Goal: Task Accomplishment & Management: Use online tool/utility

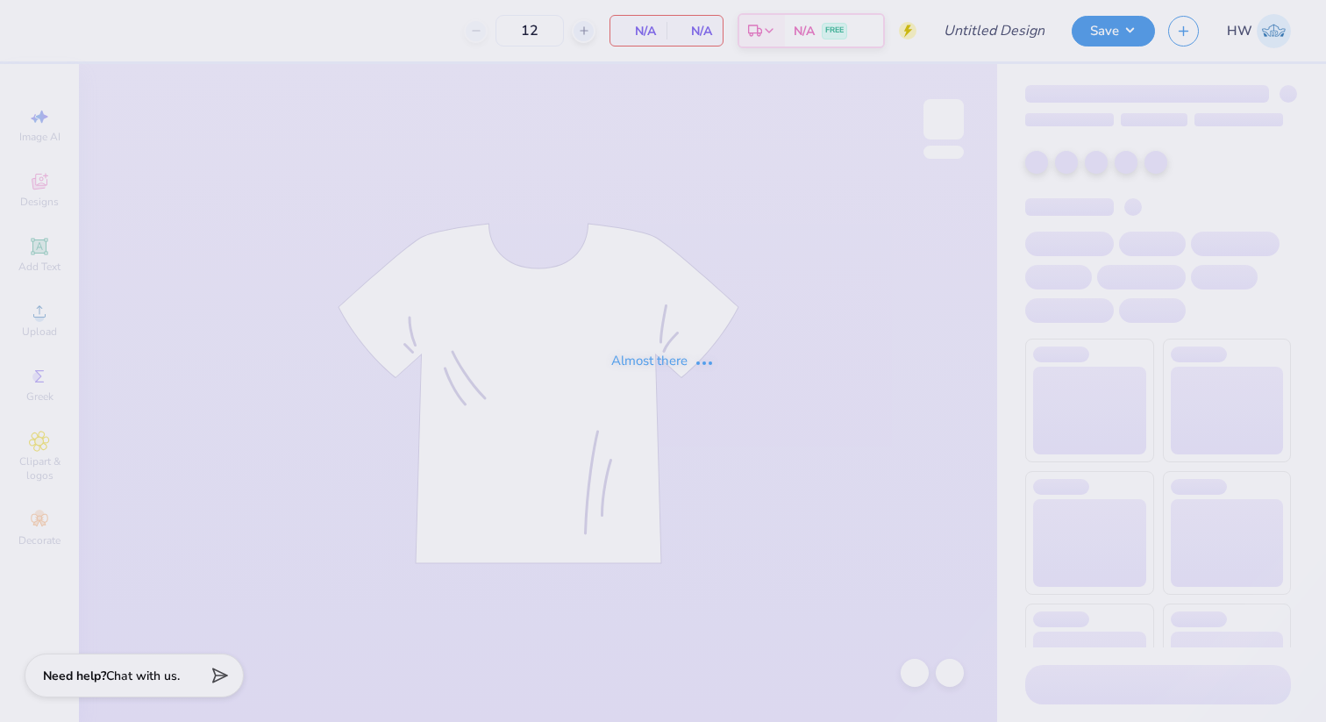
type input "OLAWNpics Fall 2025 Shirt"
type input "50"
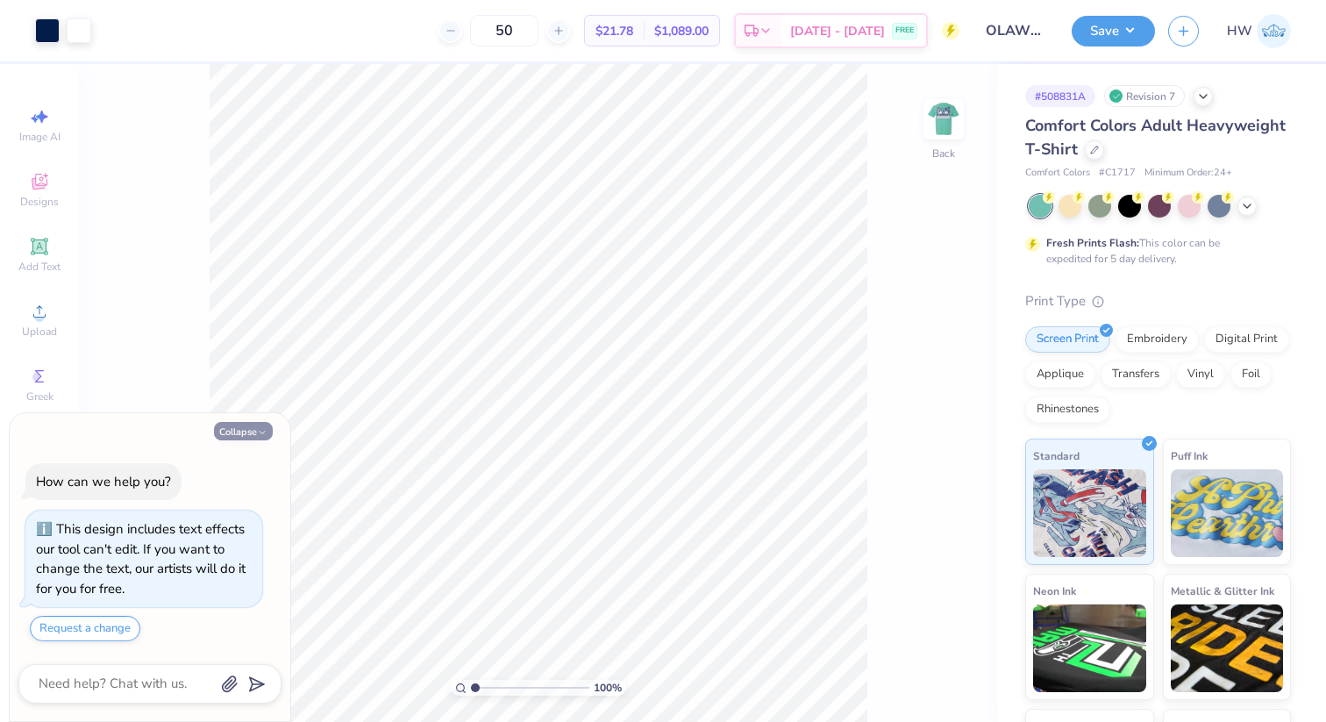
click at [261, 433] on polyline "button" at bounding box center [262, 432] width 5 height 3
type textarea "x"
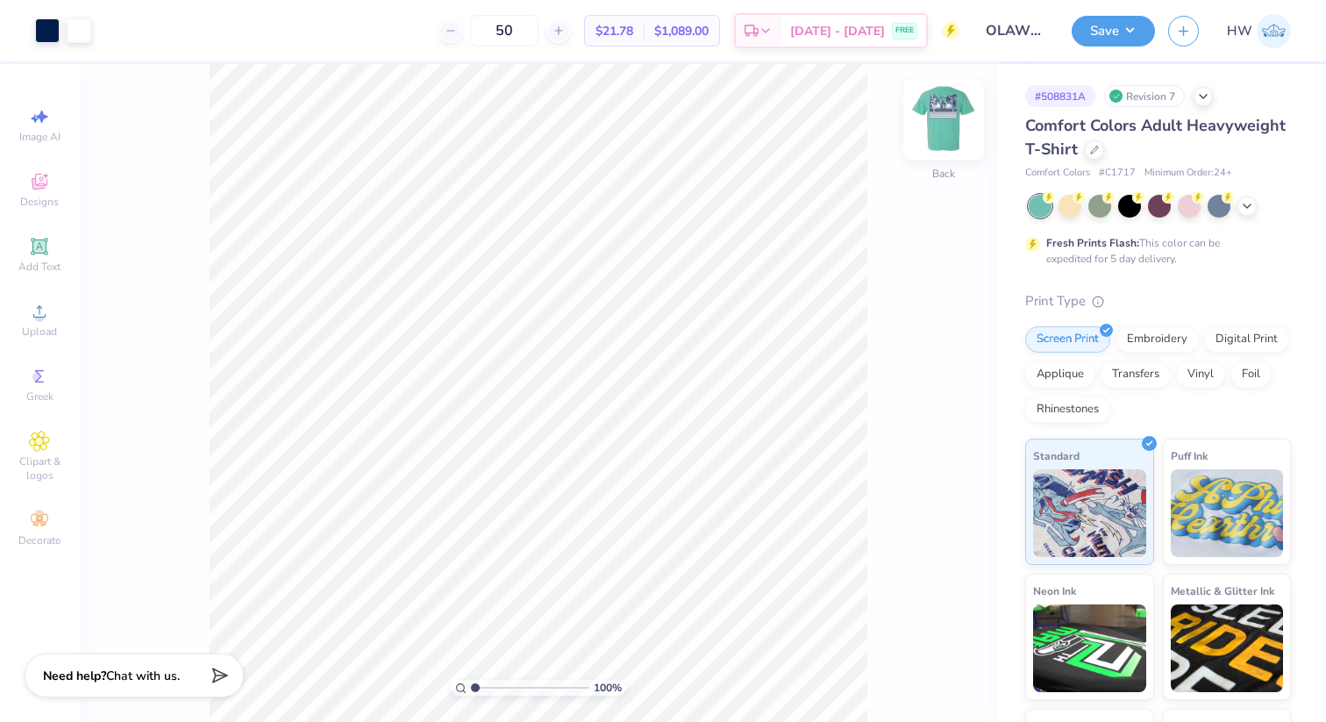
click at [939, 103] on img at bounding box center [944, 119] width 70 height 70
click at [929, 122] on img at bounding box center [944, 119] width 70 height 70
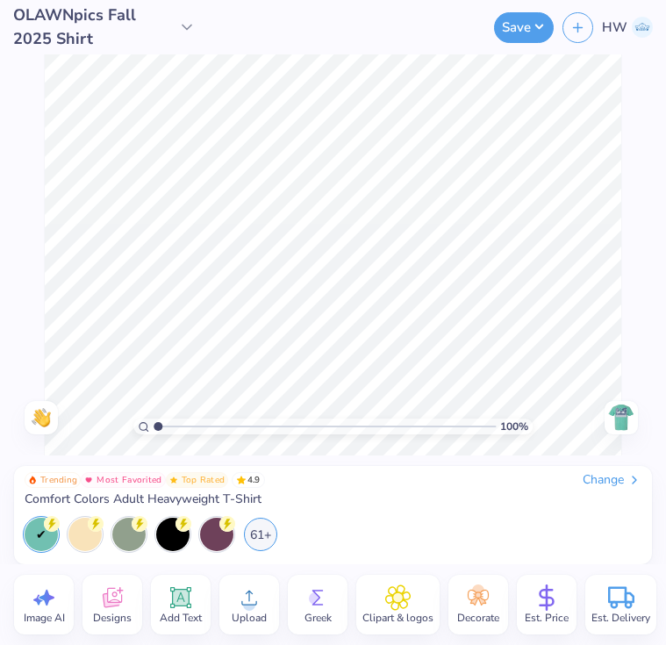
type input "1"
drag, startPoint x: 157, startPoint y: 427, endPoint x: 138, endPoint y: 427, distance: 19.3
click at [153, 427] on input "range" at bounding box center [324, 426] width 342 height 16
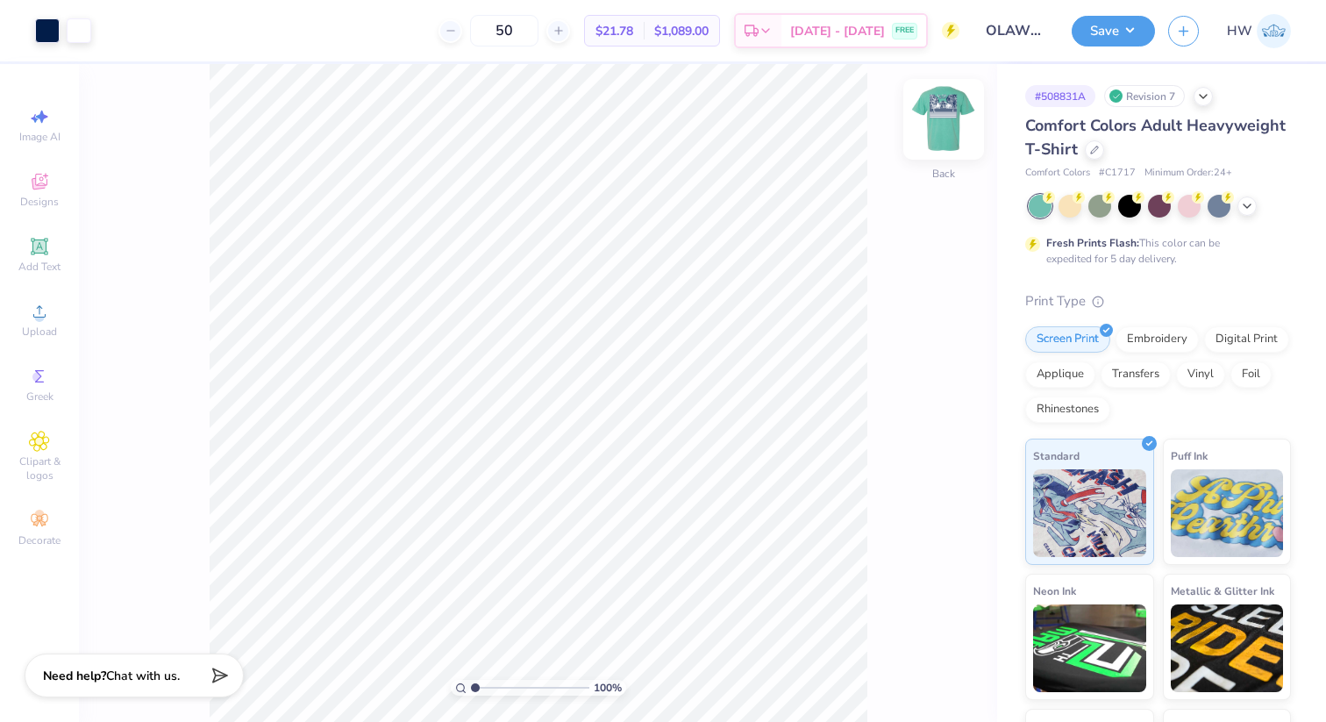
click at [943, 119] on img at bounding box center [944, 119] width 70 height 70
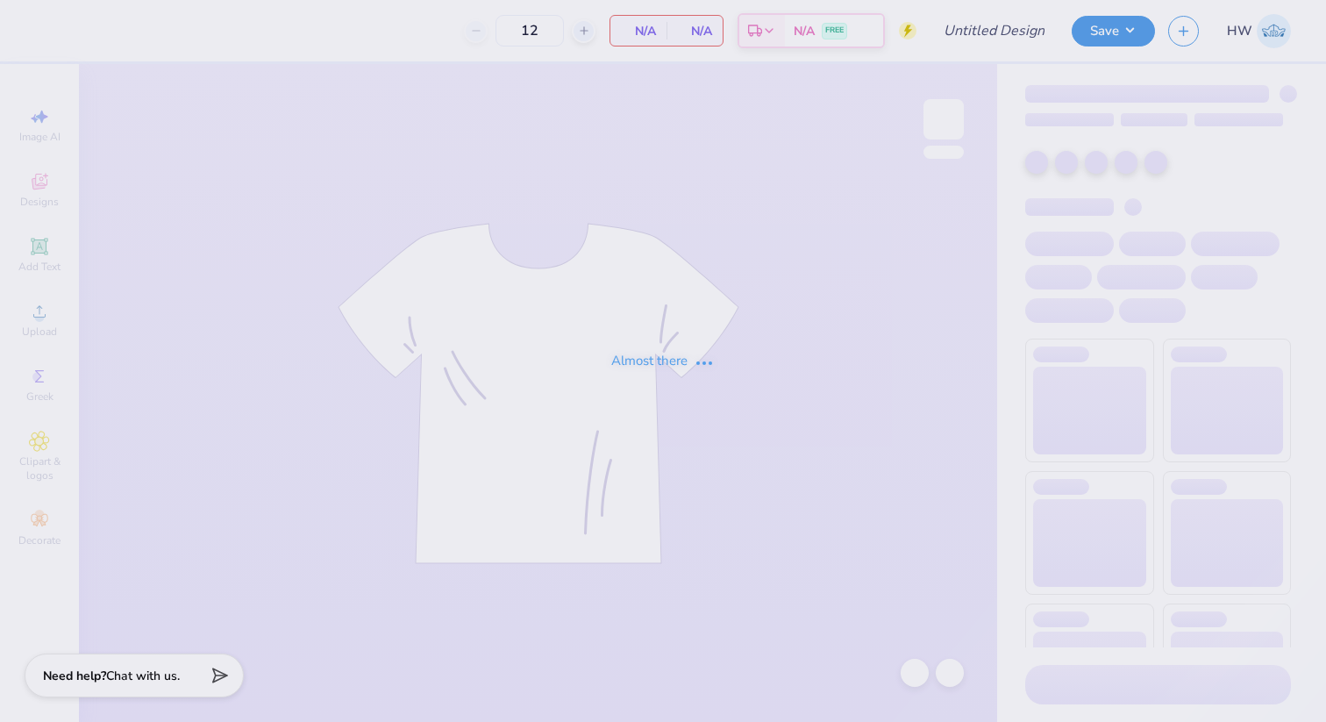
type input "OLAWNpics Fall 2025 Shirt"
type input "50"
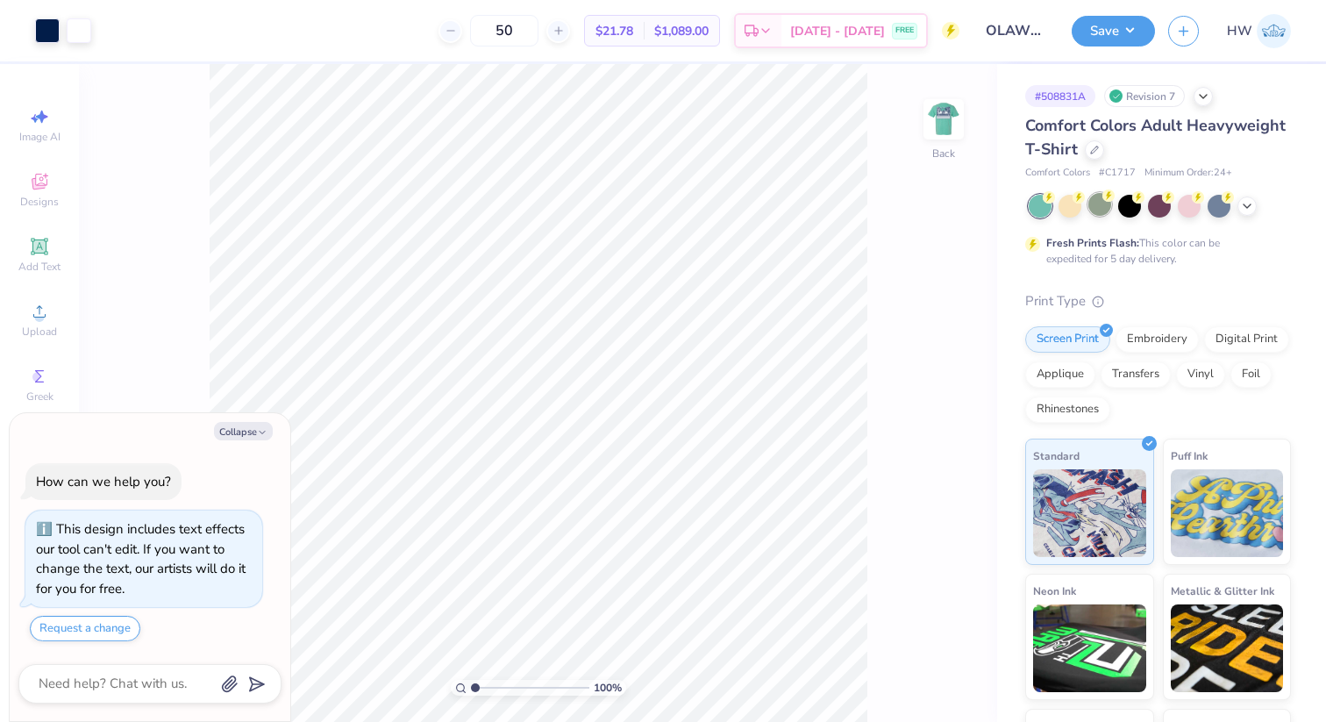
click at [1102, 205] on div at bounding box center [1099, 204] width 23 height 23
click at [1246, 208] on icon at bounding box center [1247, 204] width 14 height 14
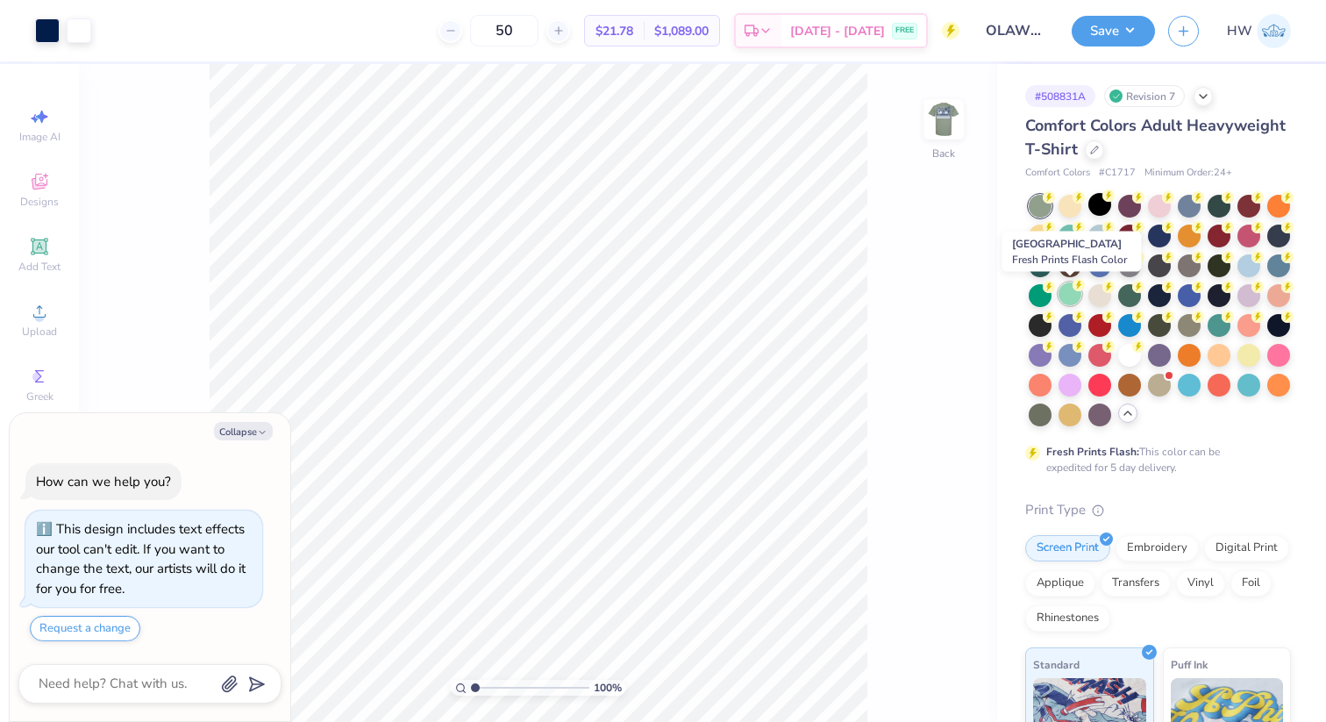
click at [1067, 297] on div at bounding box center [1070, 293] width 23 height 23
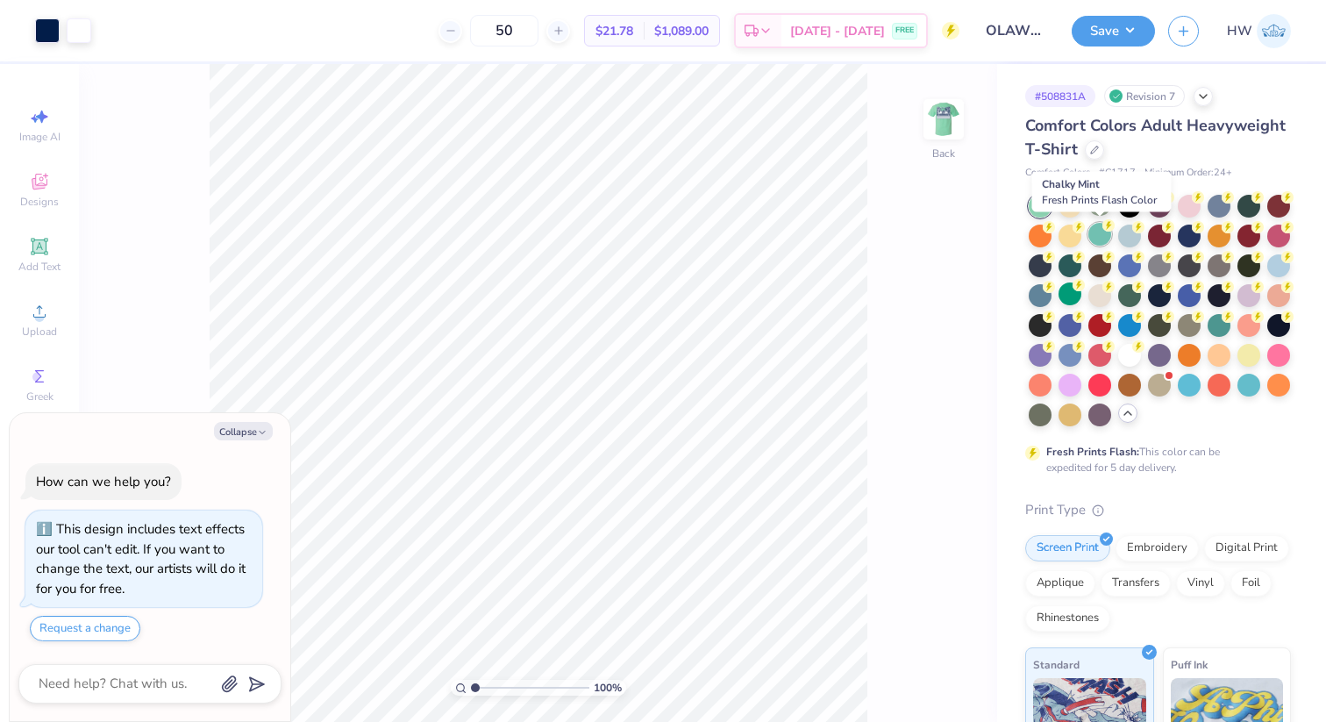
click at [1104, 239] on div at bounding box center [1099, 234] width 23 height 23
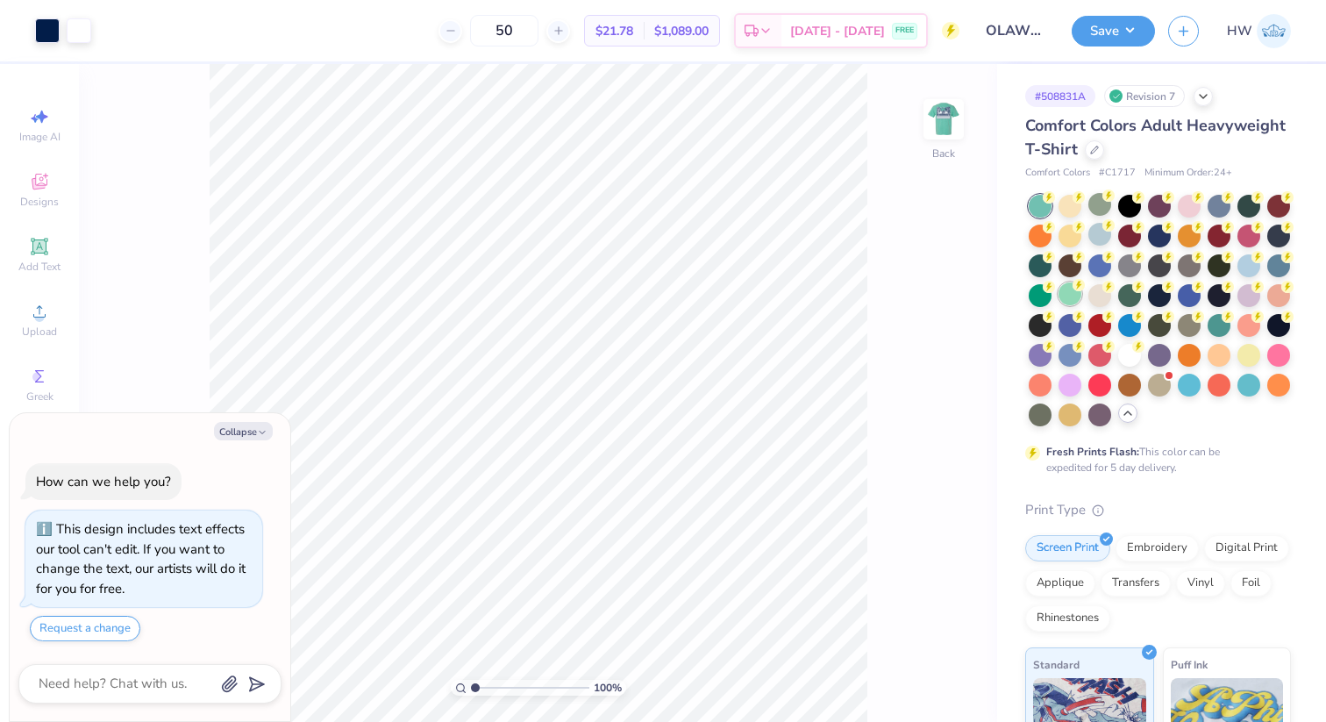
click at [1067, 298] on div at bounding box center [1070, 293] width 23 height 23
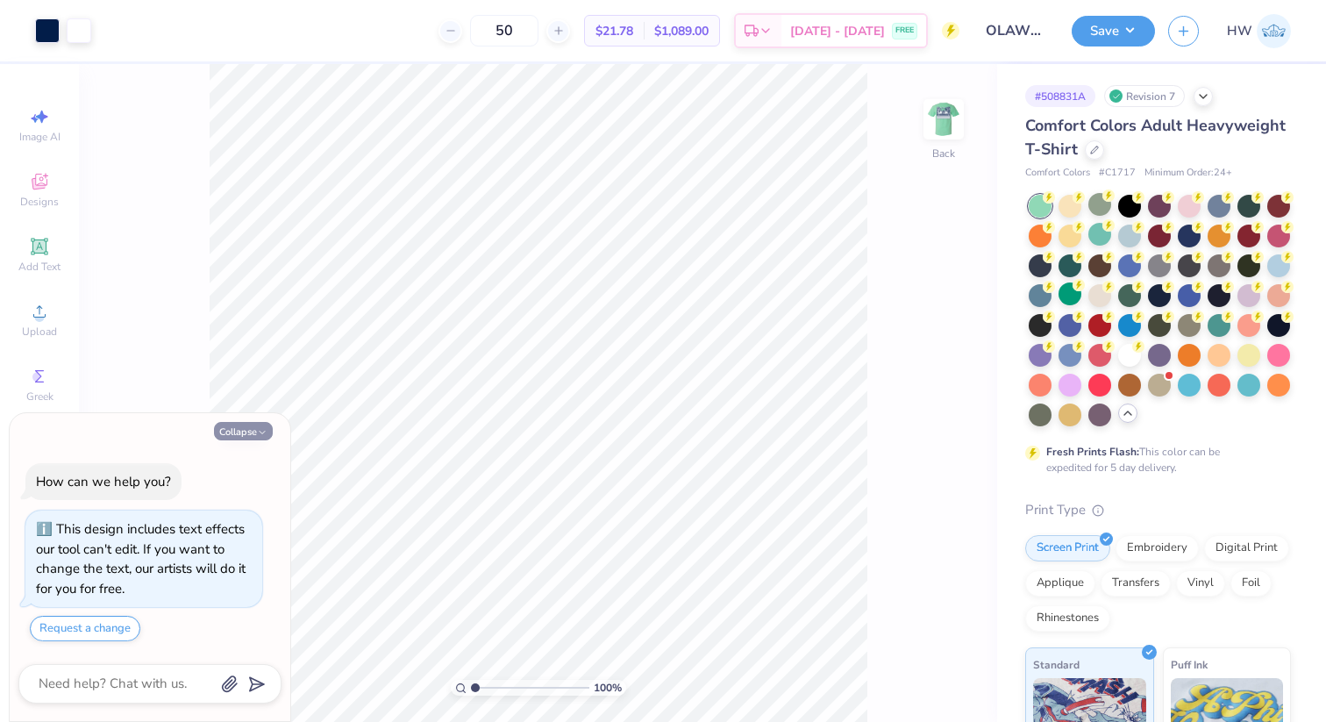
click at [257, 432] on icon "button" at bounding box center [262, 432] width 11 height 11
type textarea "x"
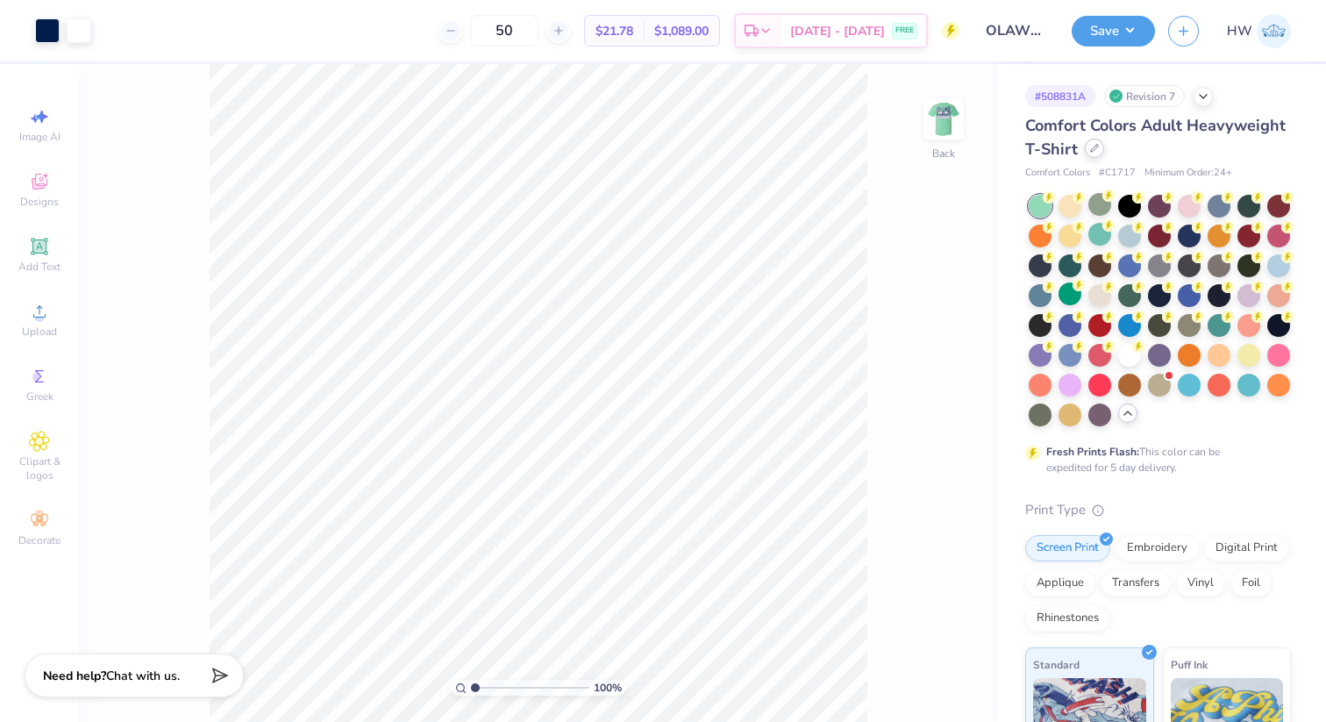
click at [1090, 152] on icon at bounding box center [1094, 148] width 9 height 9
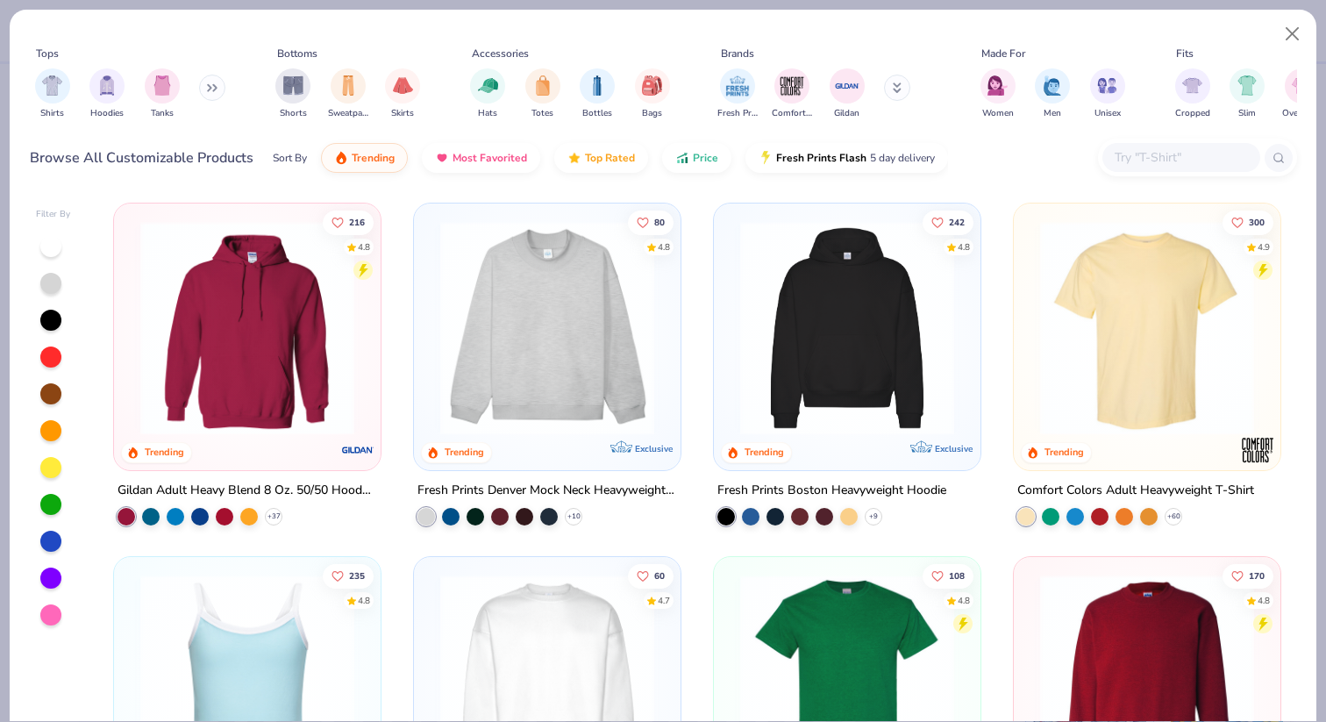
click at [1194, 149] on input "text" at bounding box center [1180, 157] width 135 height 20
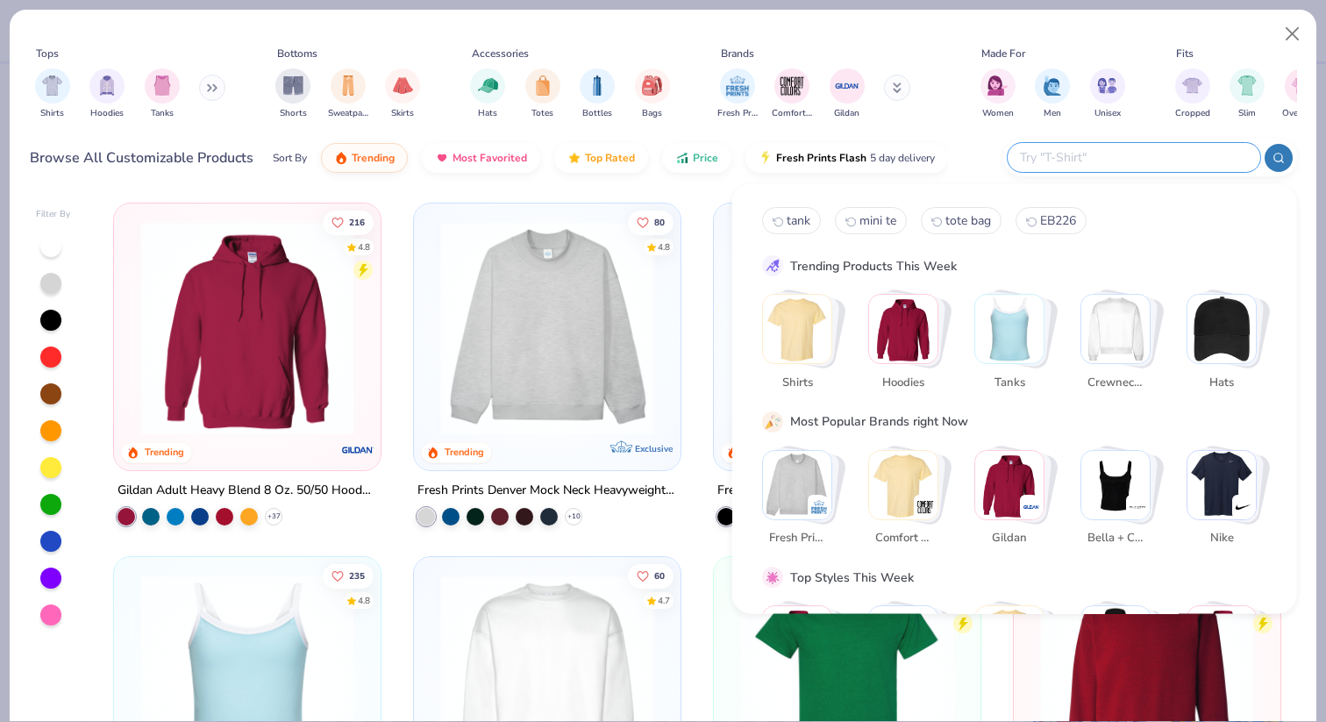
scroll to position [514, 0]
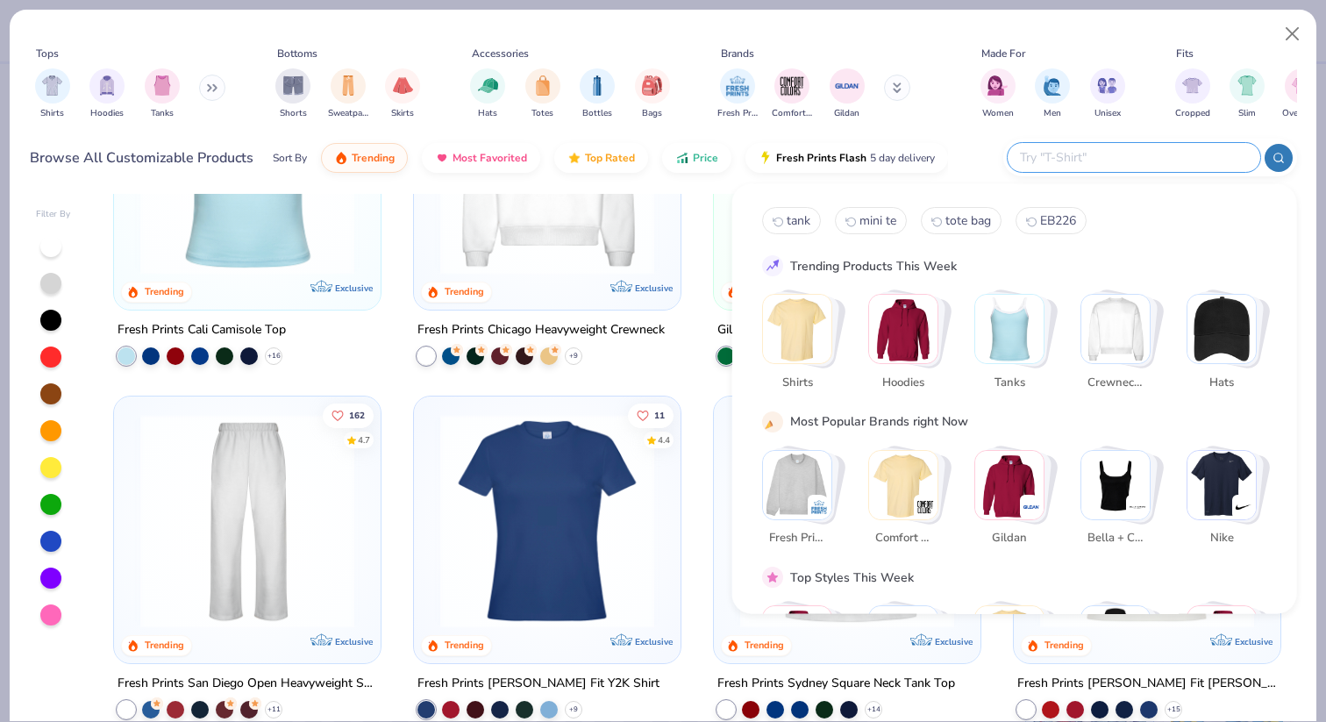
click at [1065, 161] on input "text" at bounding box center [1133, 157] width 230 height 20
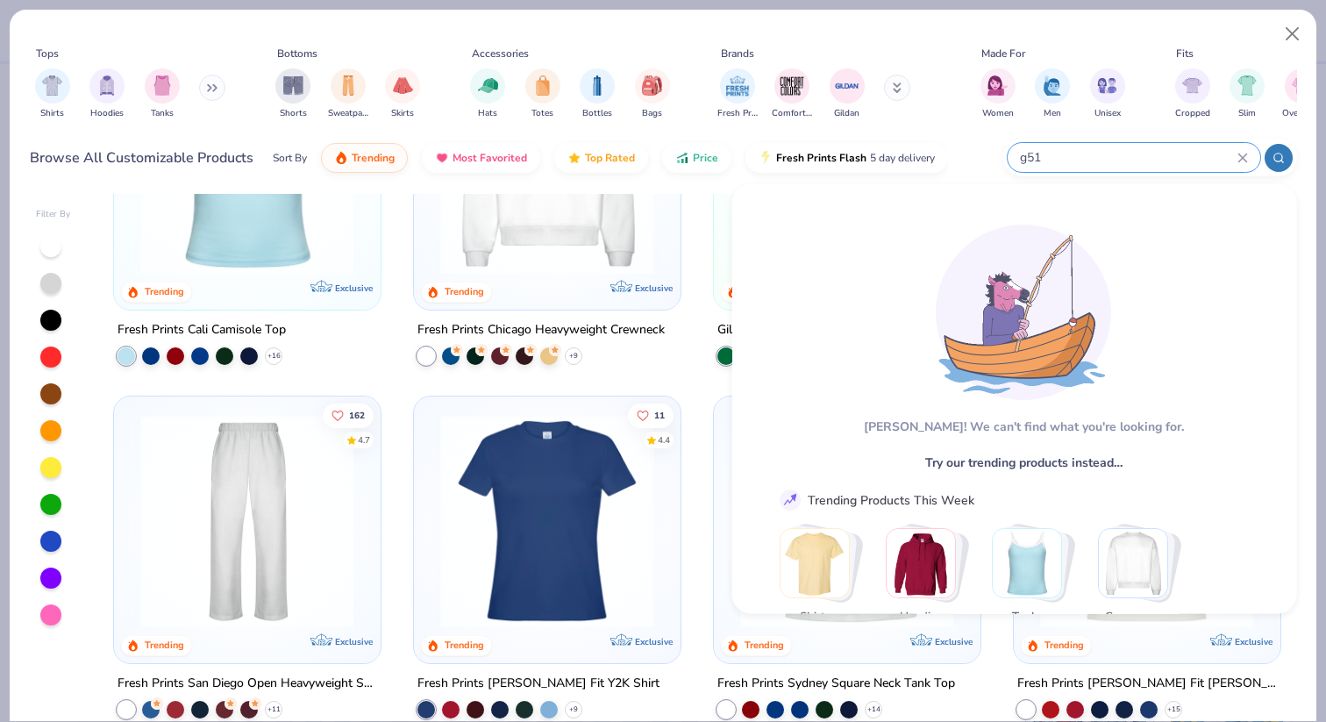
type input "g510"
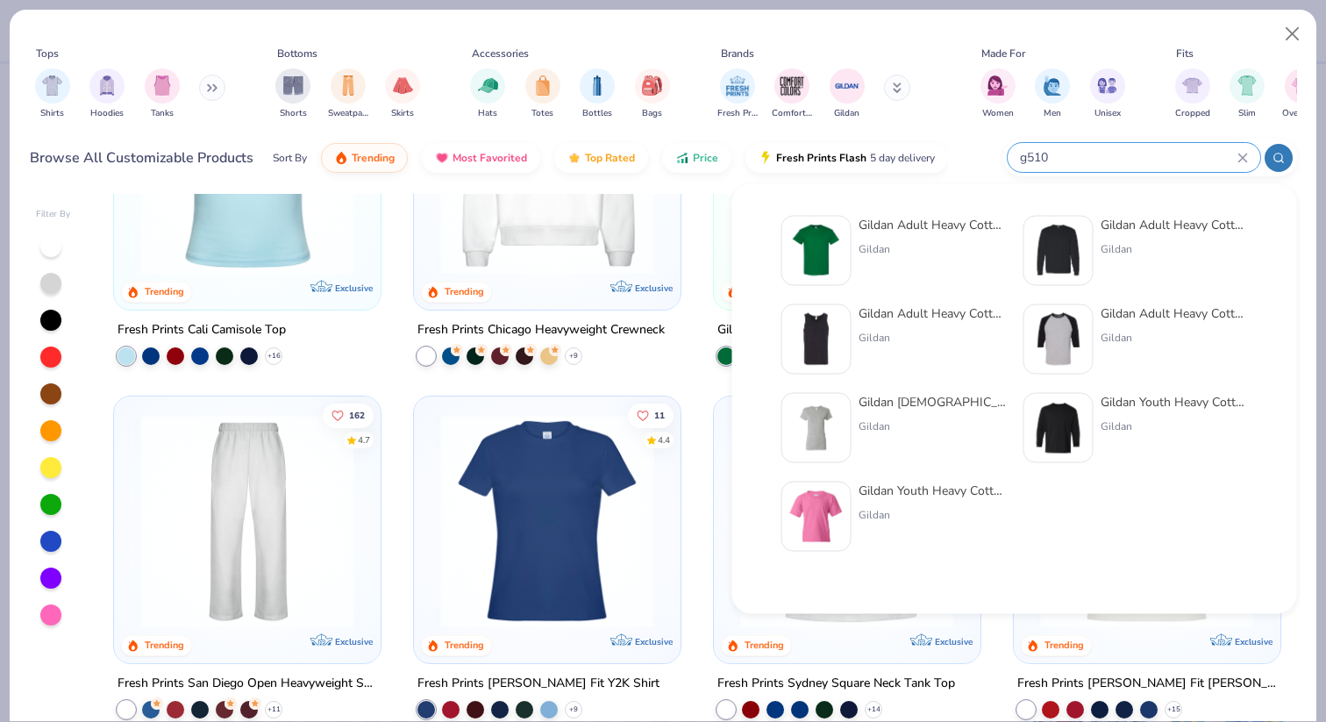
drag, startPoint x: 1080, startPoint y: 176, endPoint x: 1010, endPoint y: 146, distance: 75.8
click at [1010, 146] on div "g510" at bounding box center [1150, 158] width 294 height 38
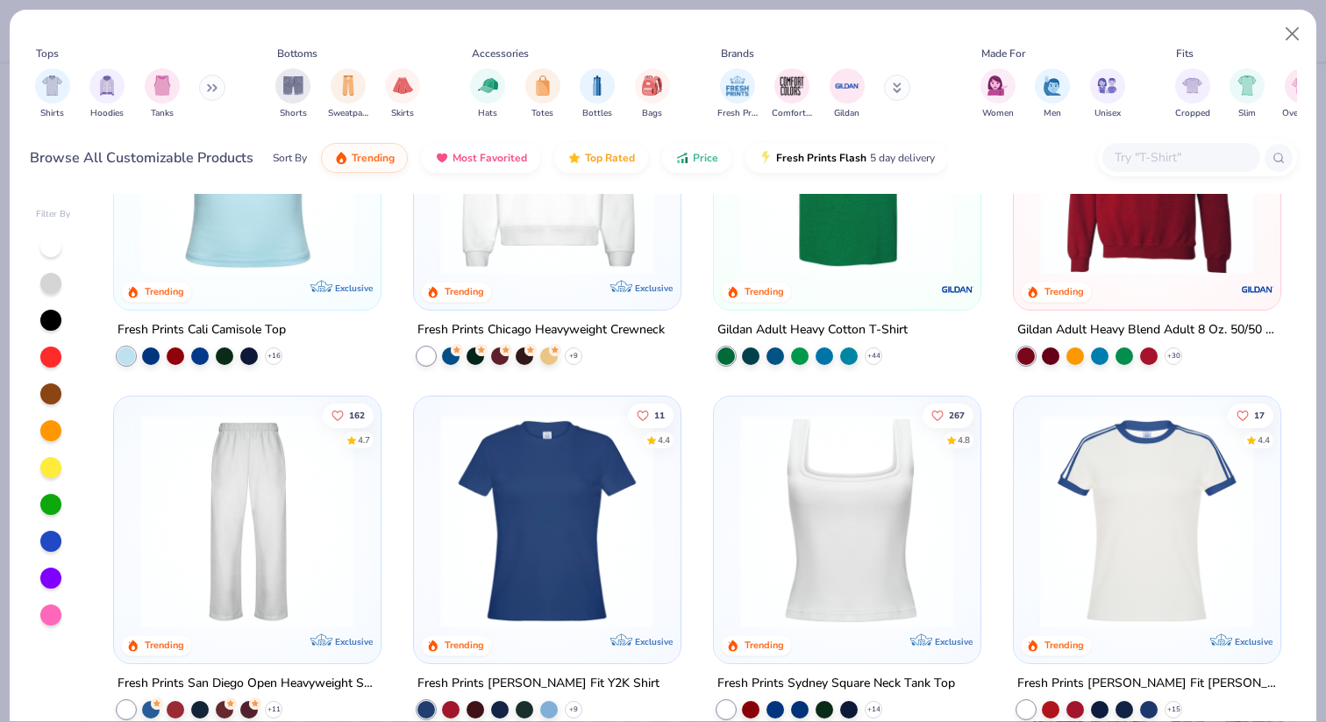
click at [1157, 161] on input "text" at bounding box center [1180, 157] width 135 height 20
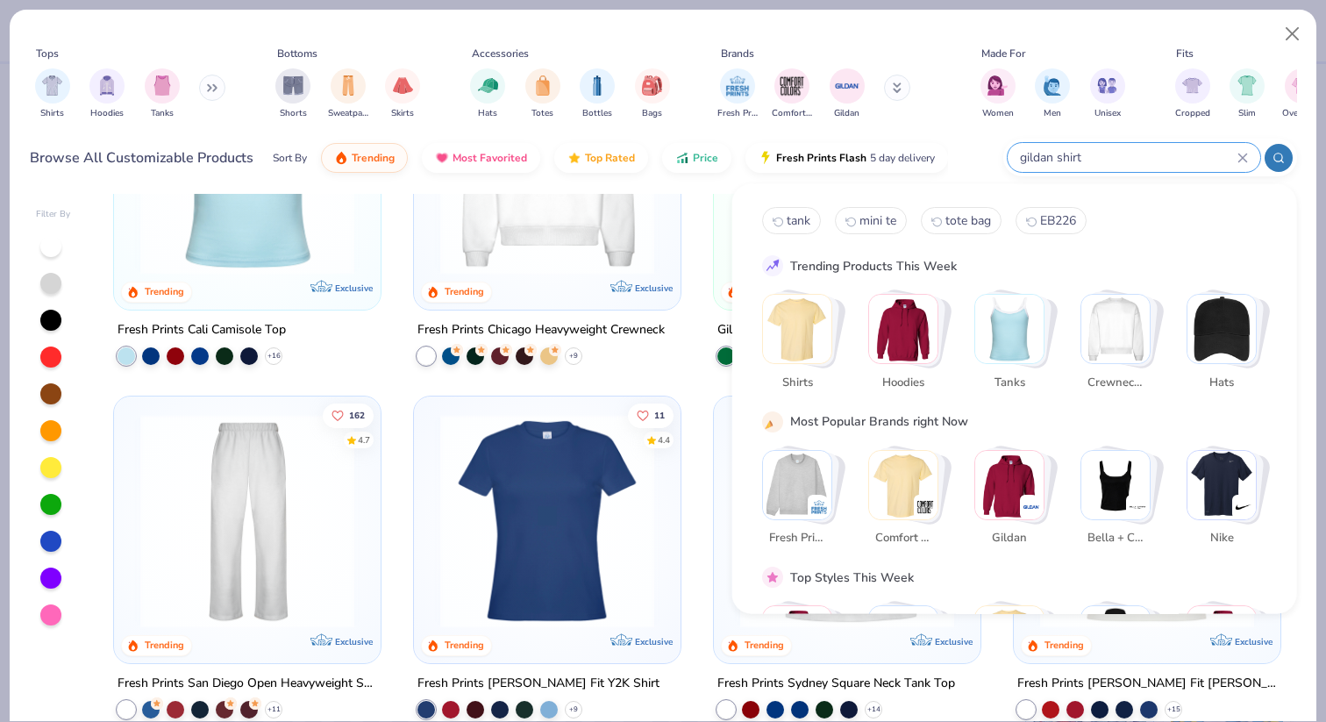
type input "gildan shirt"
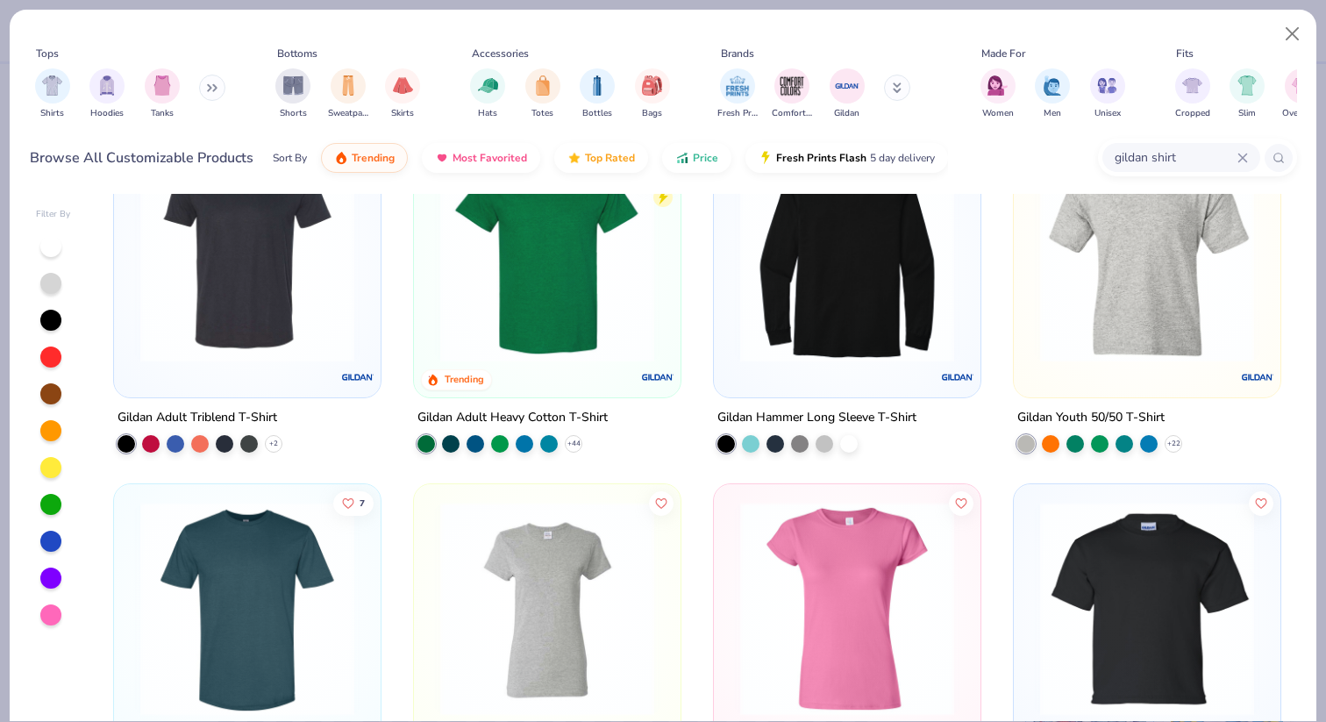
scroll to position [0, 0]
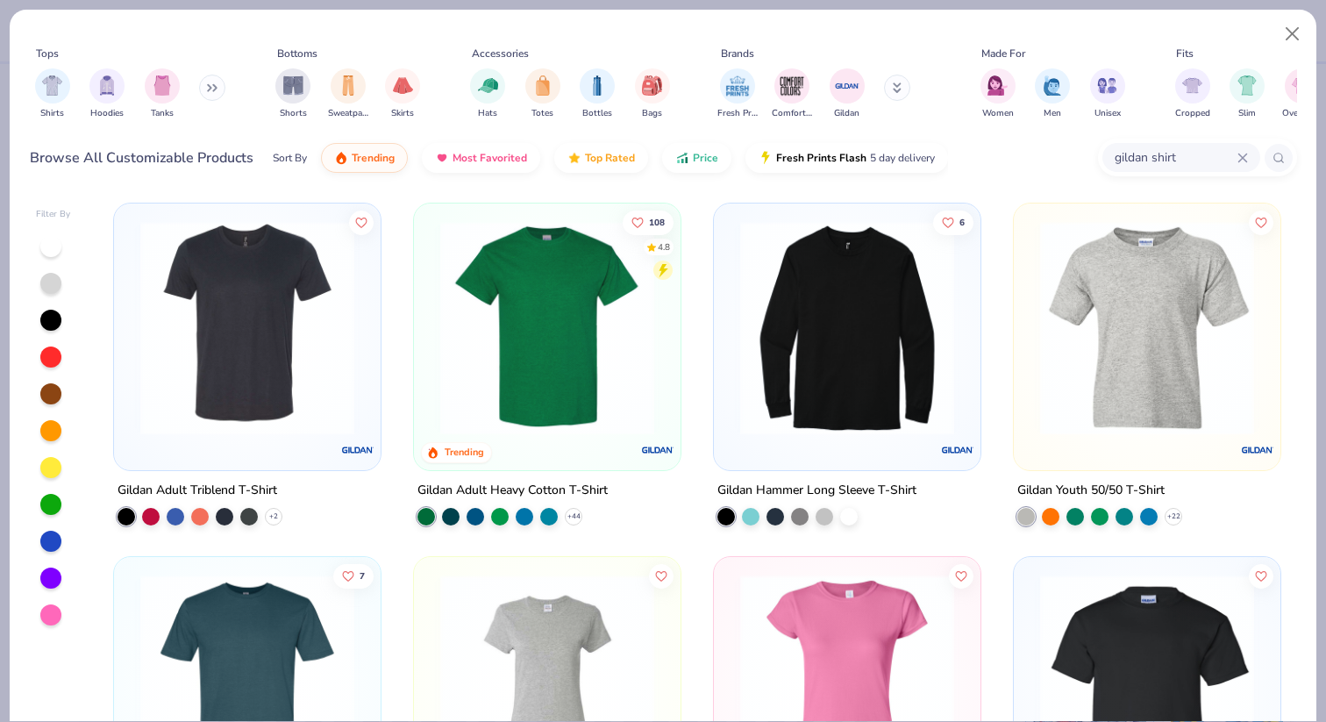
click at [318, 366] on img at bounding box center [248, 328] width 232 height 214
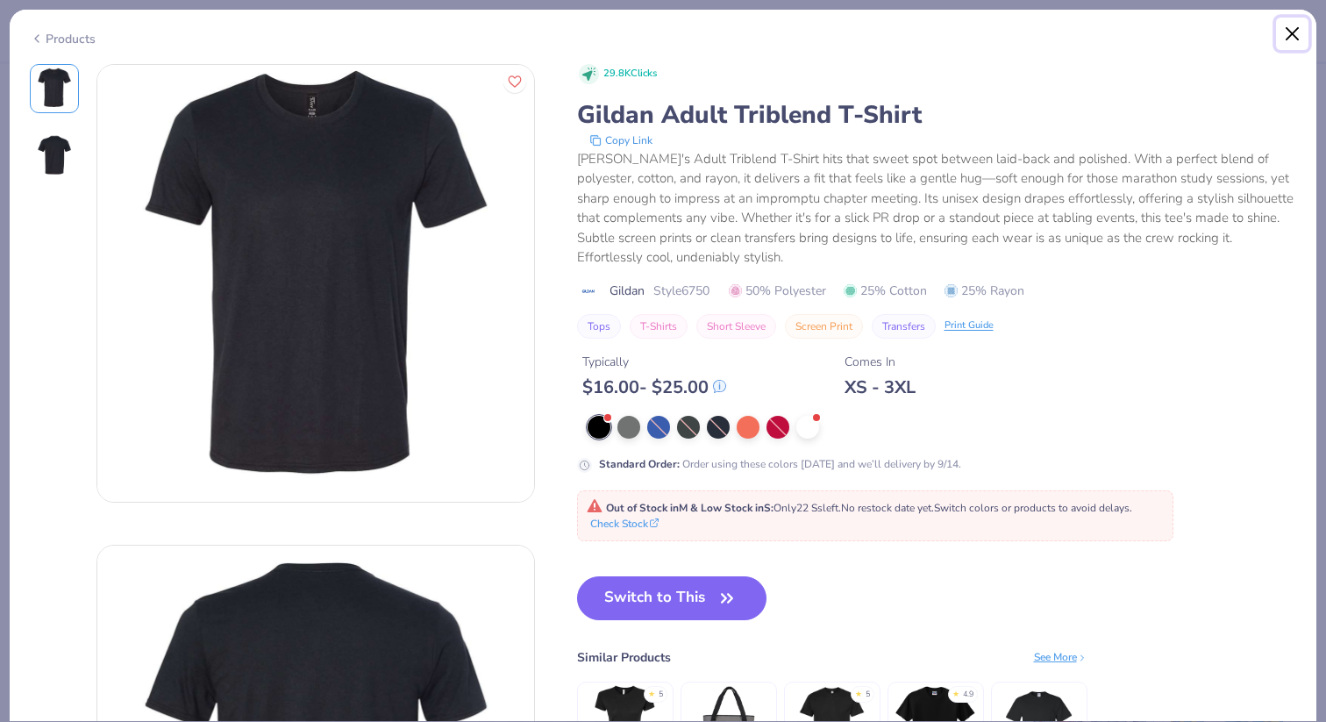
click at [1297, 28] on button "Close" at bounding box center [1292, 34] width 33 height 33
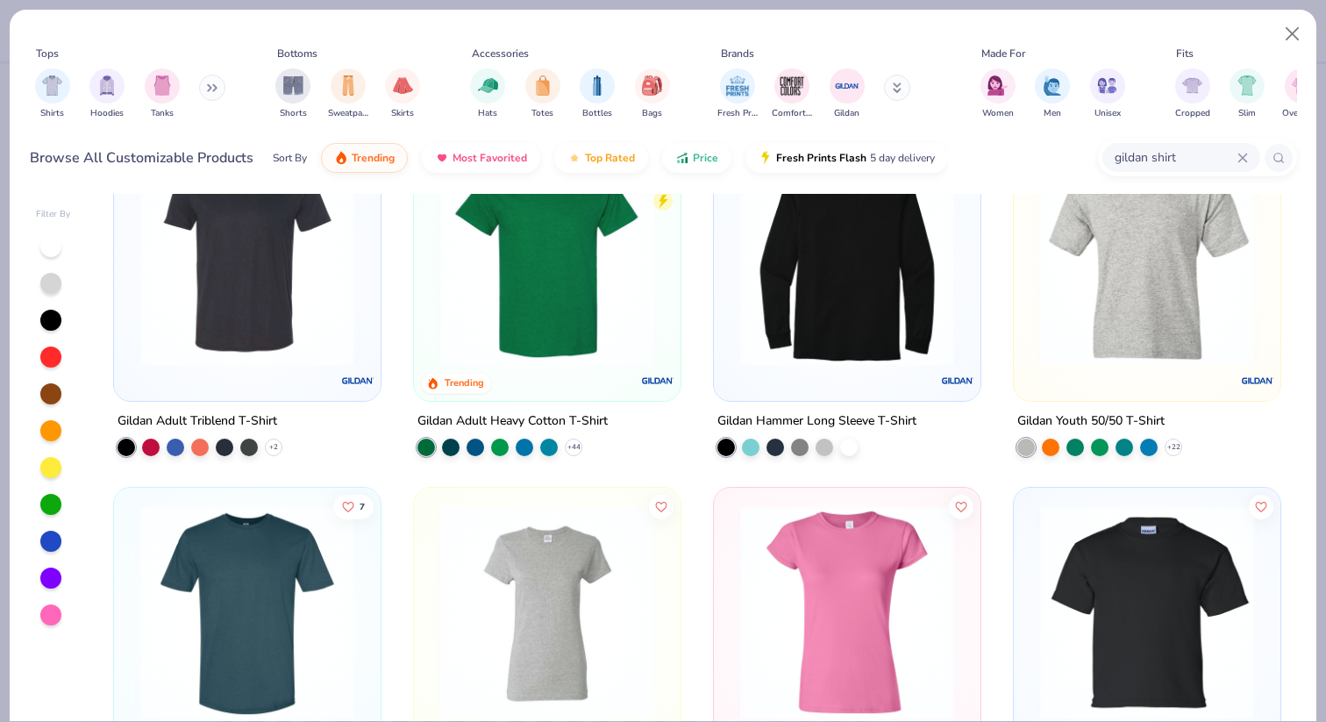
scroll to position [234, 0]
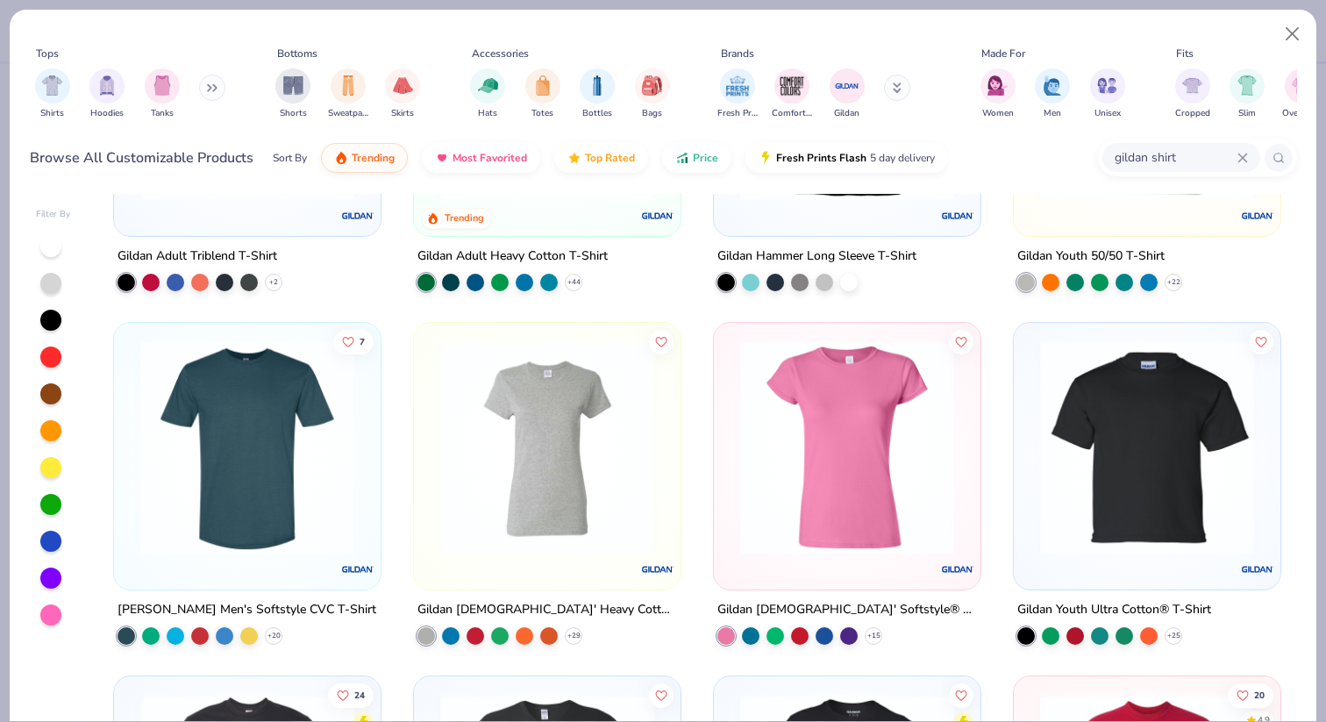
click at [342, 449] on img at bounding box center [248, 447] width 232 height 214
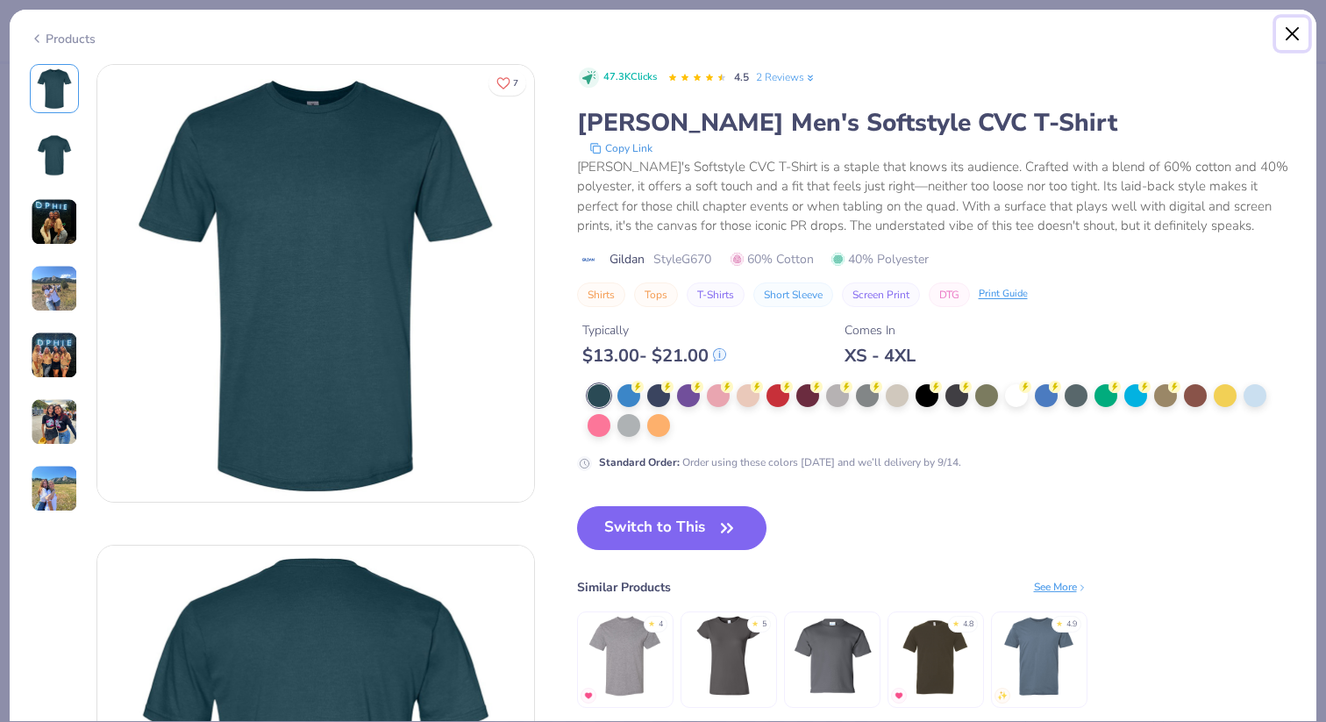
click at [1283, 32] on button "Close" at bounding box center [1292, 34] width 33 height 33
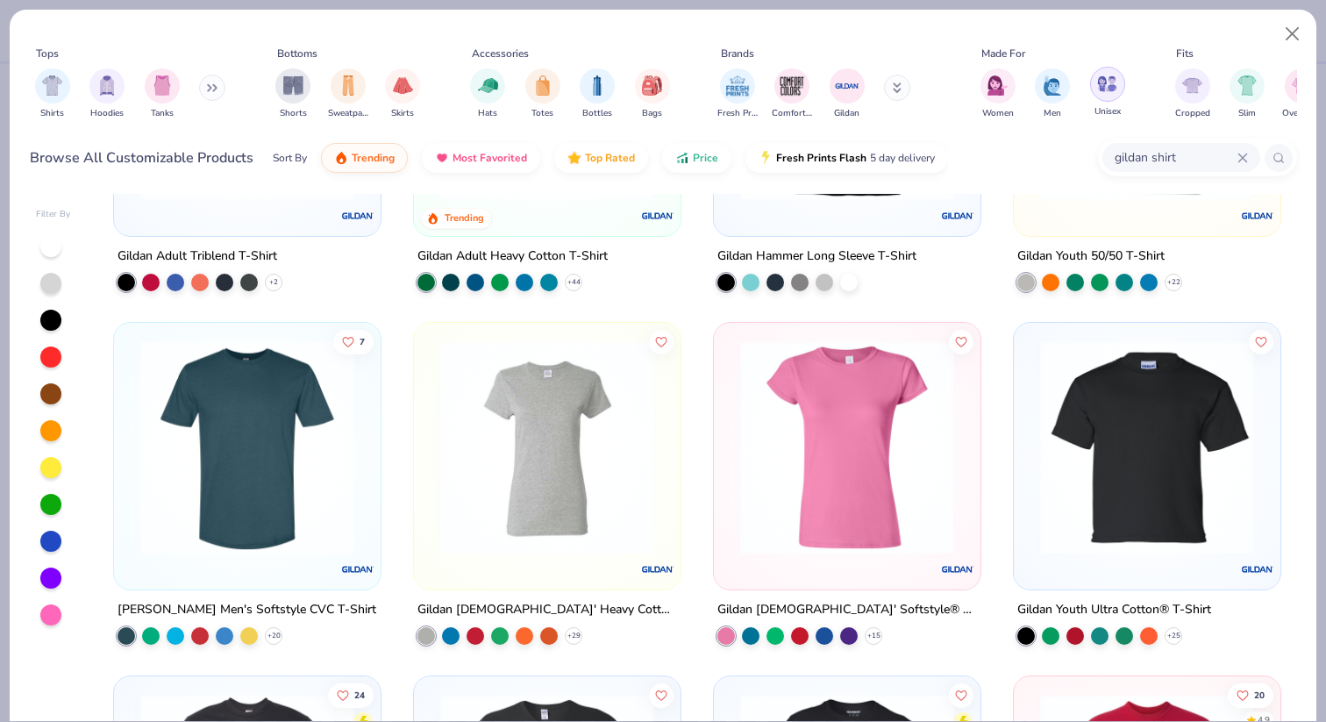
click at [1103, 89] on img "filter for Unisex" at bounding box center [1107, 84] width 20 height 20
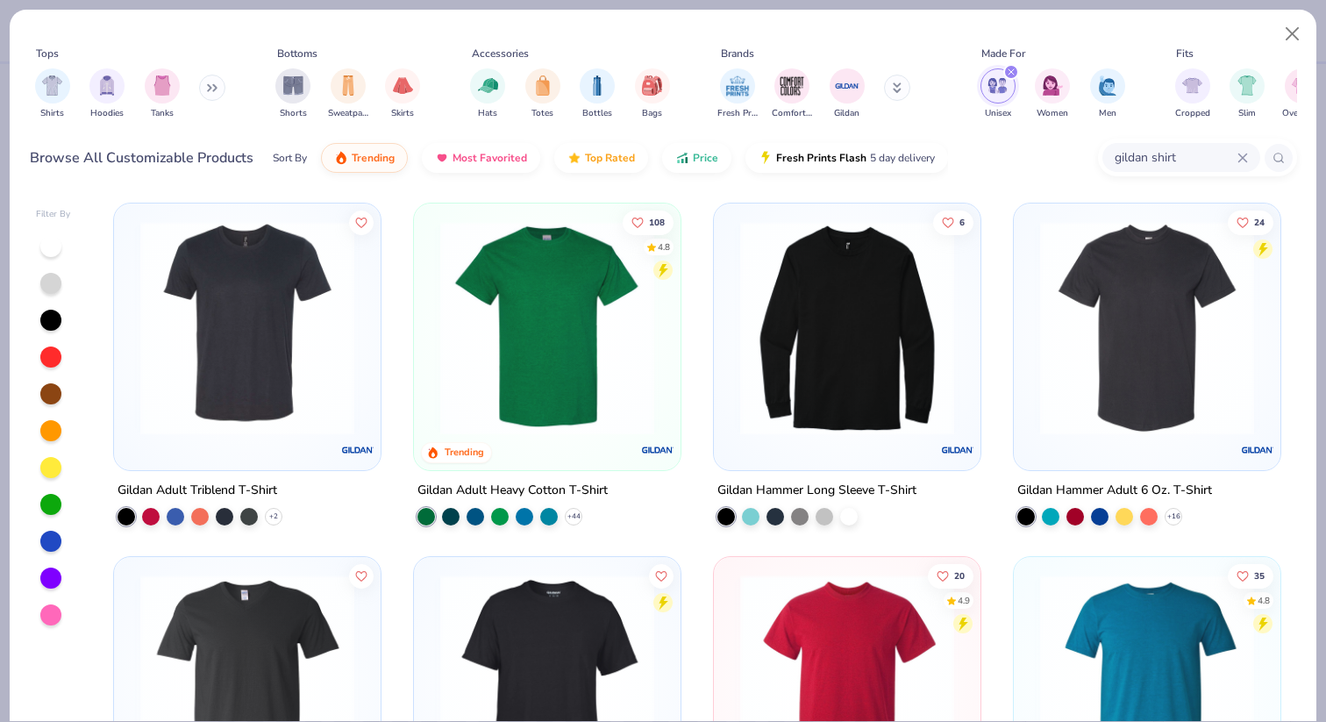
click at [297, 345] on img at bounding box center [248, 328] width 232 height 214
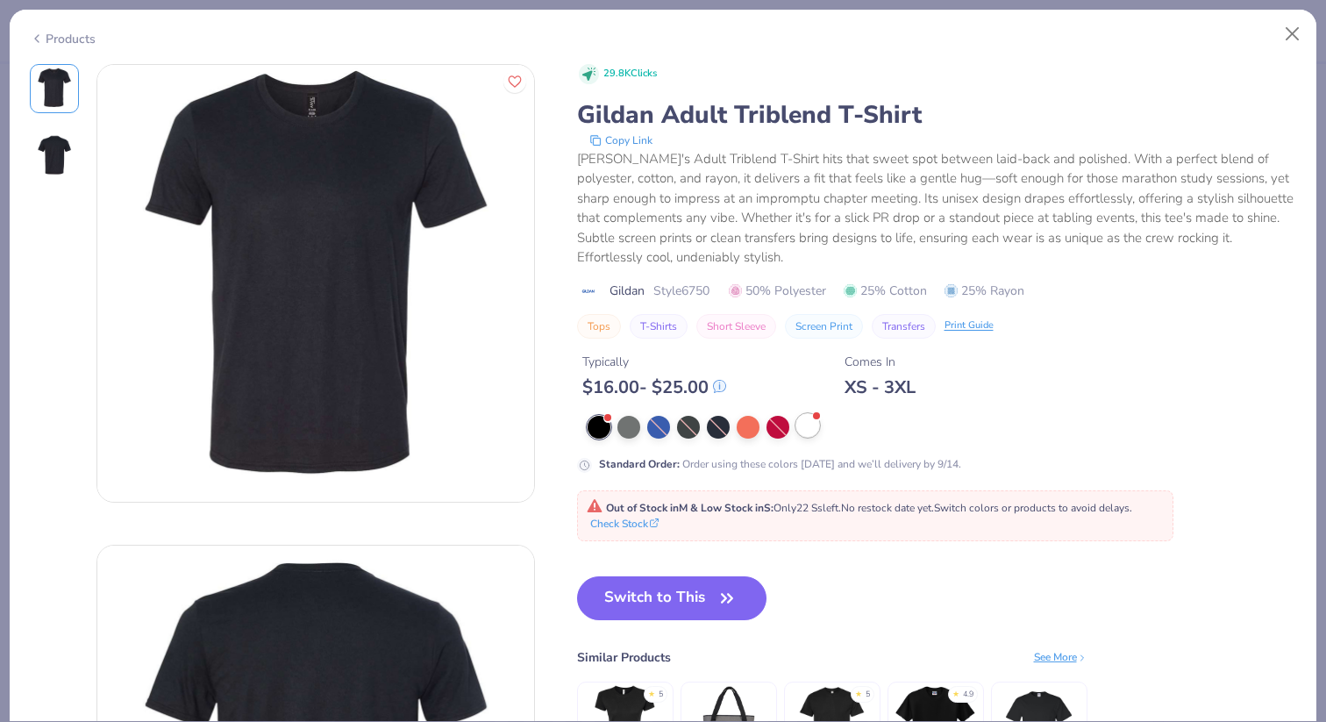
click at [803, 429] on div at bounding box center [807, 425] width 23 height 23
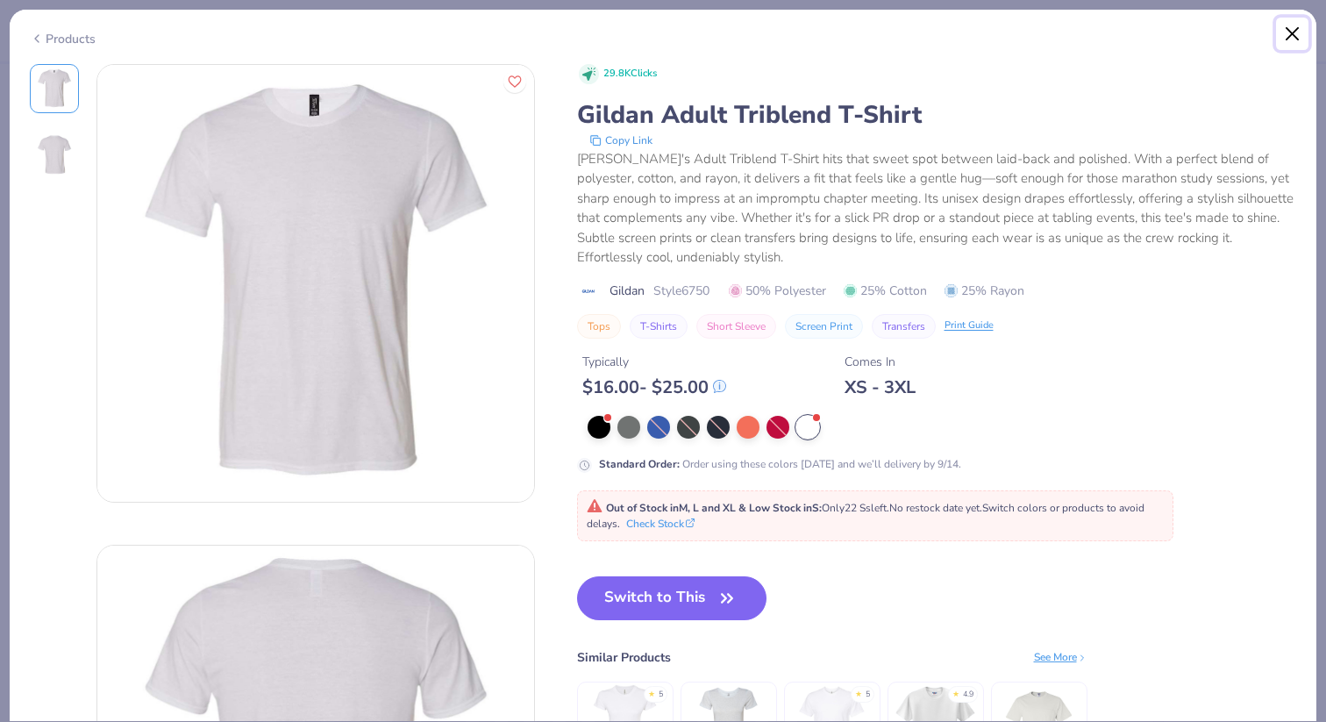
click at [1295, 35] on button "Close" at bounding box center [1292, 34] width 33 height 33
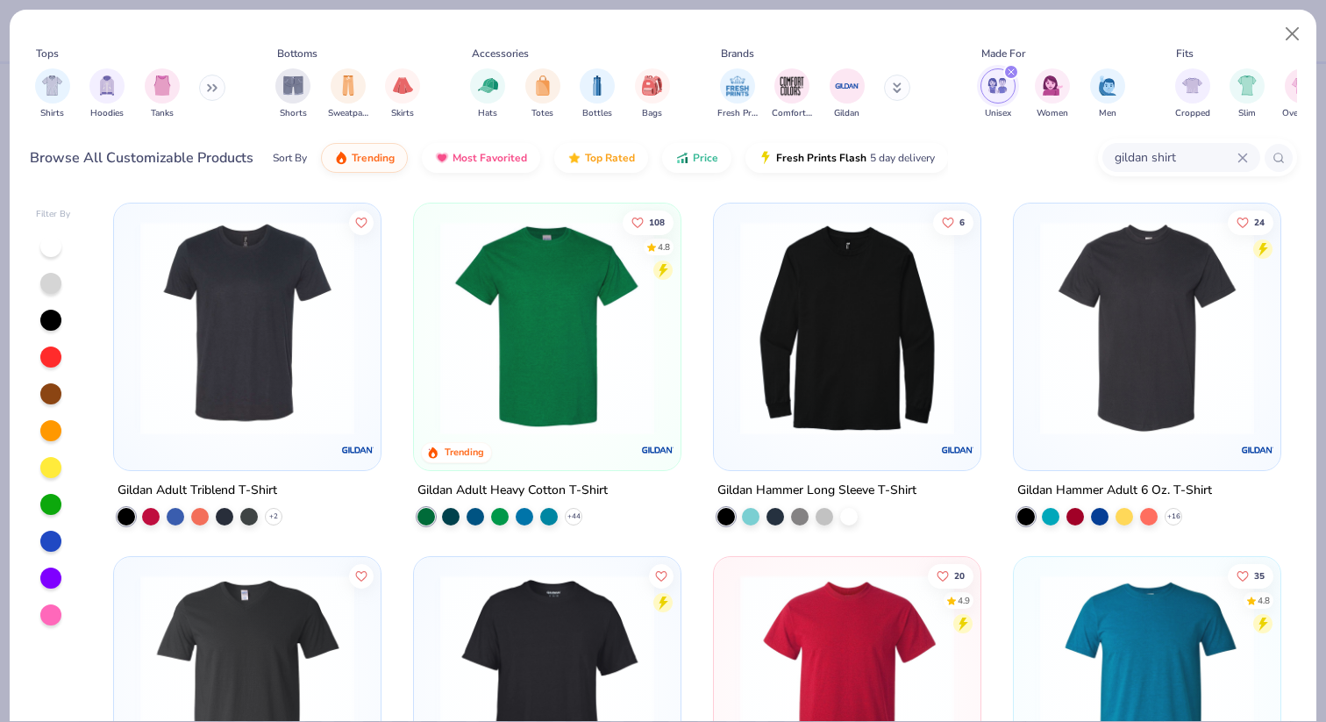
click at [614, 352] on img at bounding box center [548, 328] width 232 height 214
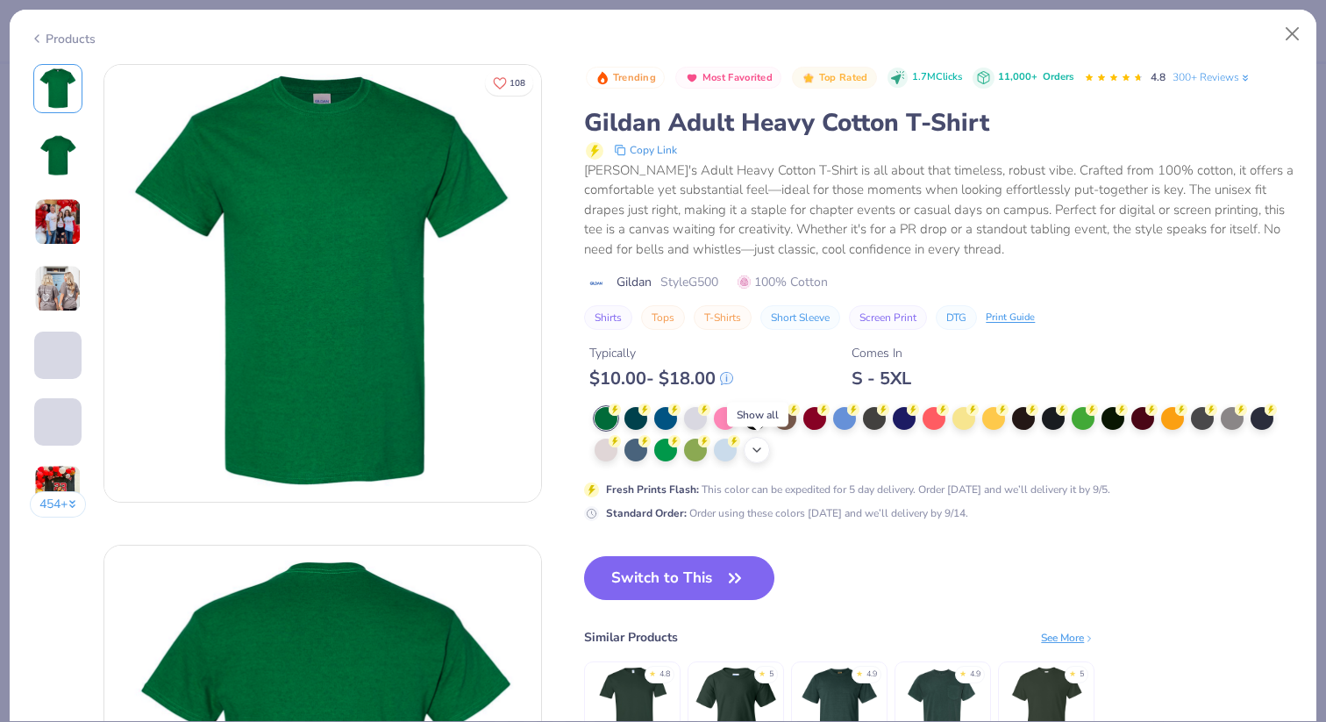
click at [756, 453] on icon at bounding box center [757, 450] width 14 height 14
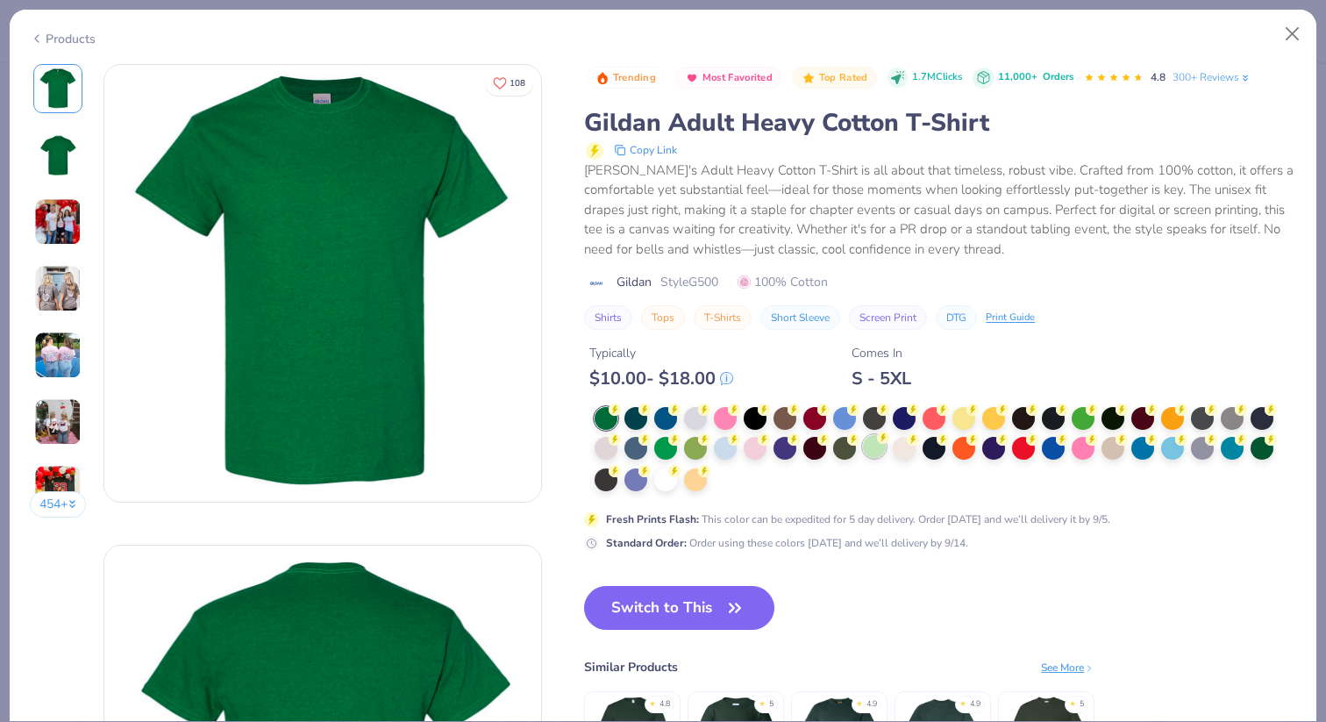
click at [871, 447] on div at bounding box center [874, 446] width 23 height 23
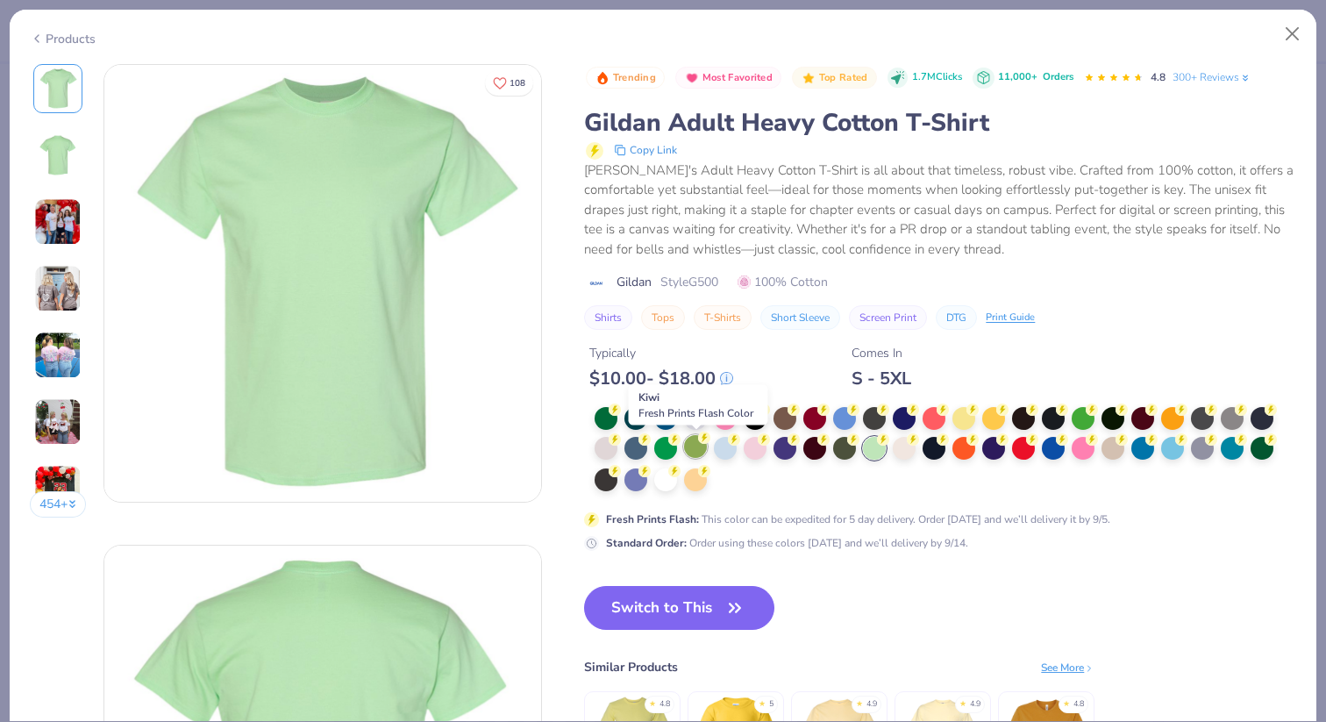
click at [693, 449] on div at bounding box center [695, 446] width 23 height 23
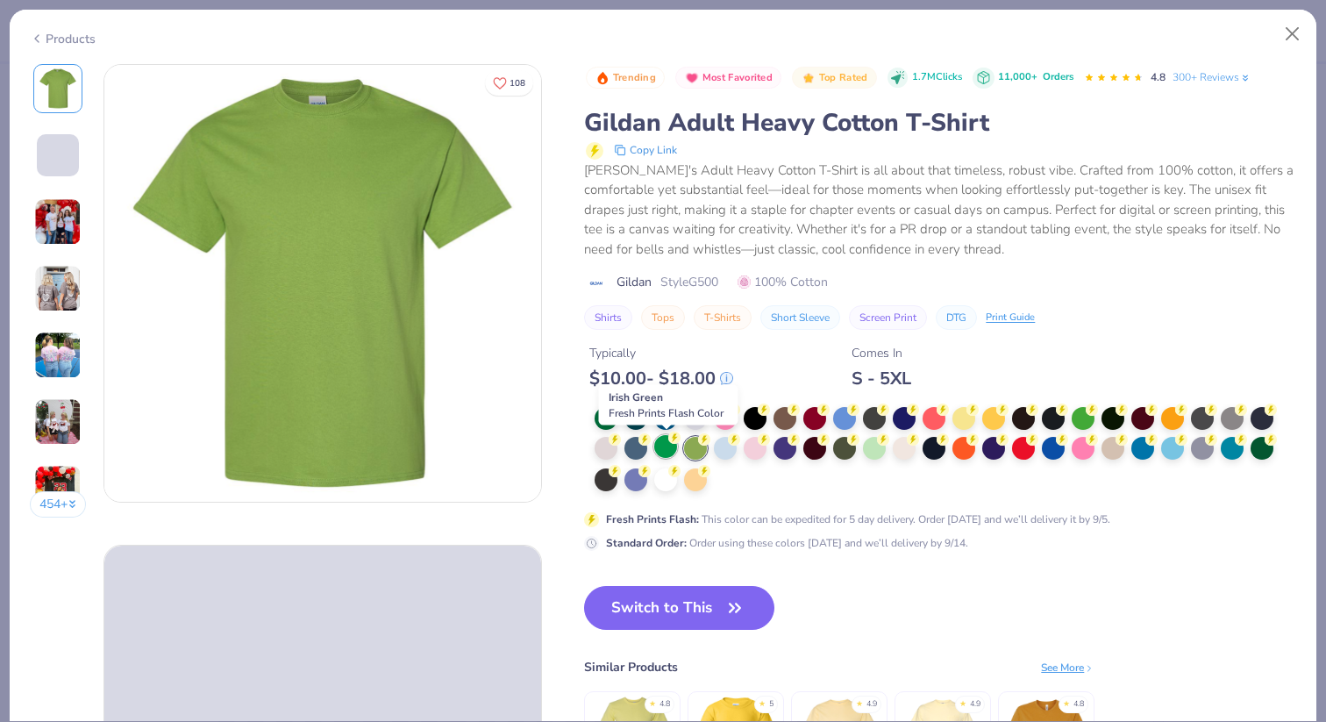
click at [660, 448] on div at bounding box center [665, 446] width 23 height 23
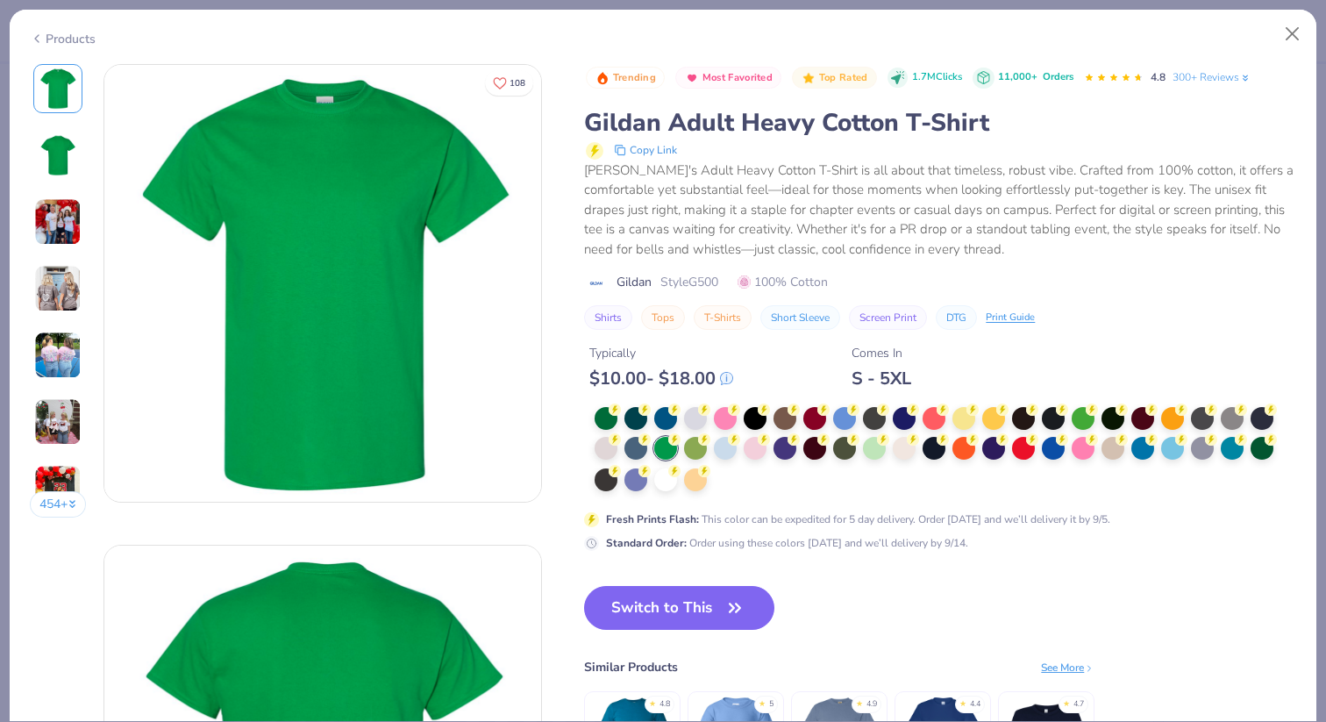
click at [1099, 415] on div at bounding box center [940, 450] width 691 height 86
click at [1089, 415] on div at bounding box center [1083, 416] width 23 height 23
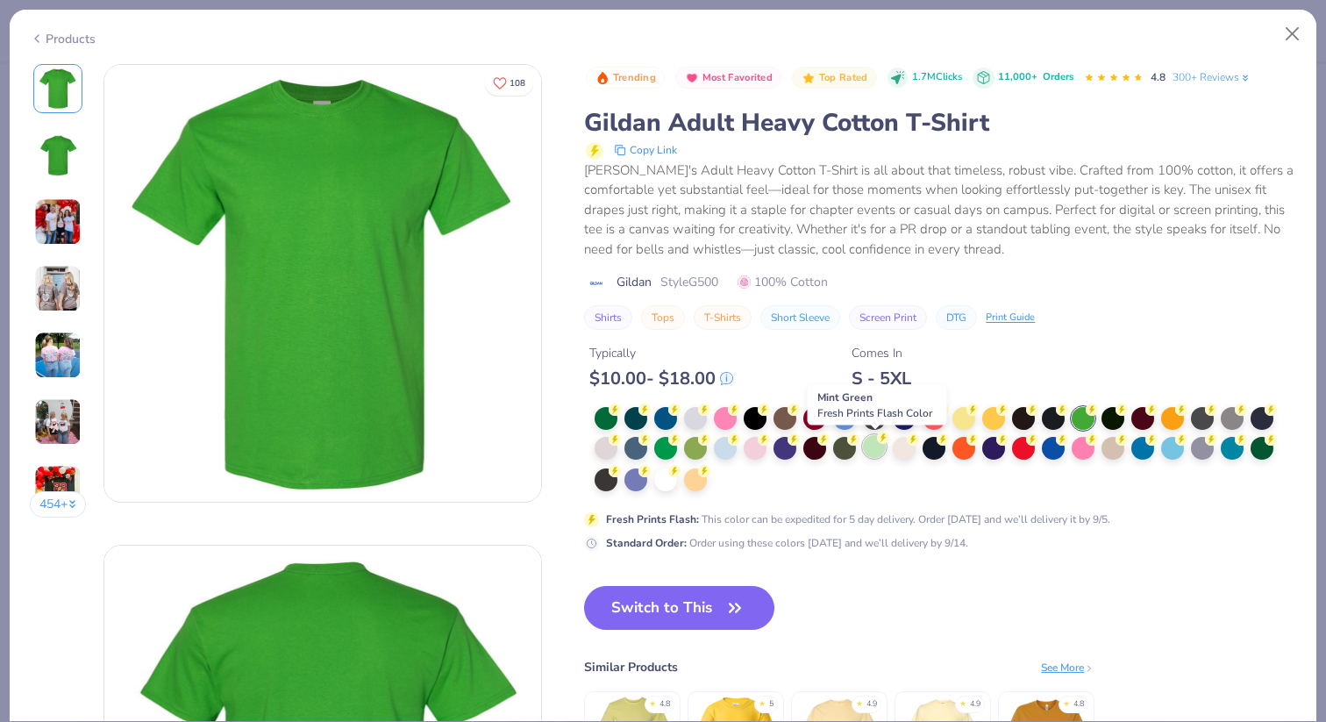
click at [871, 453] on div at bounding box center [874, 446] width 23 height 23
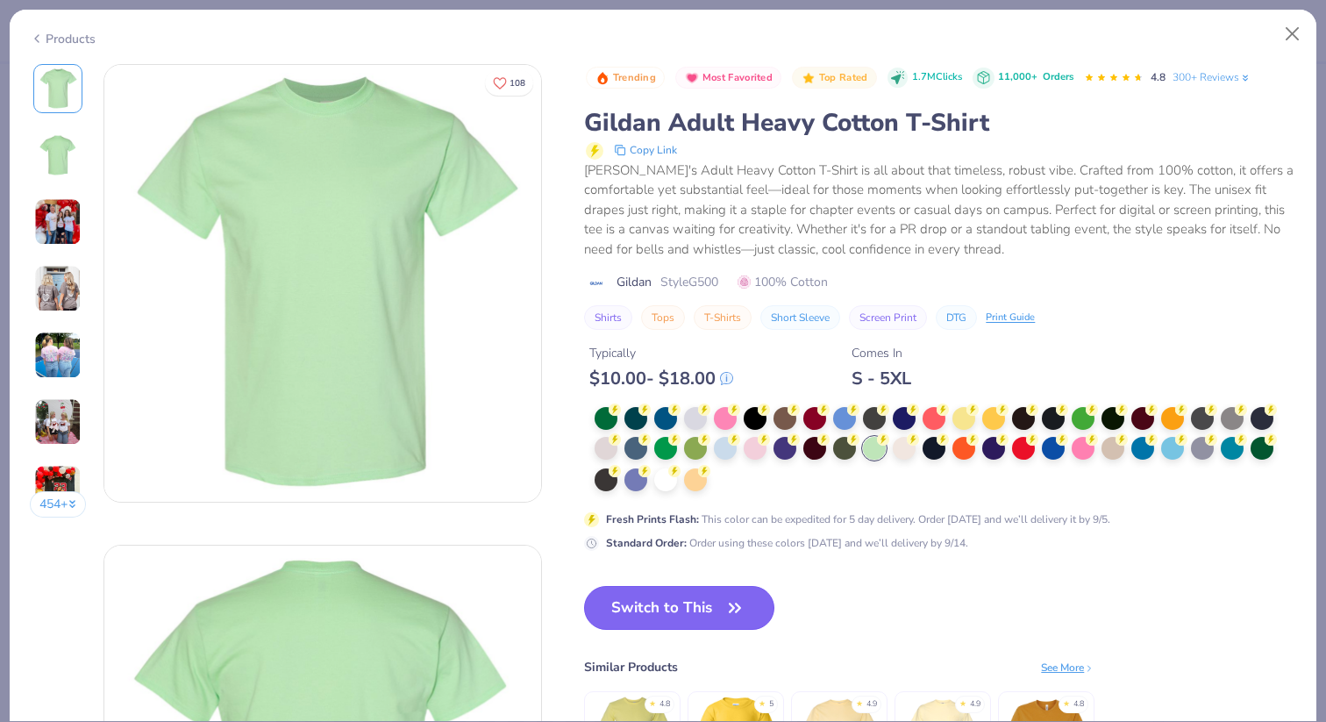
click at [739, 612] on icon "button" at bounding box center [735, 608] width 25 height 25
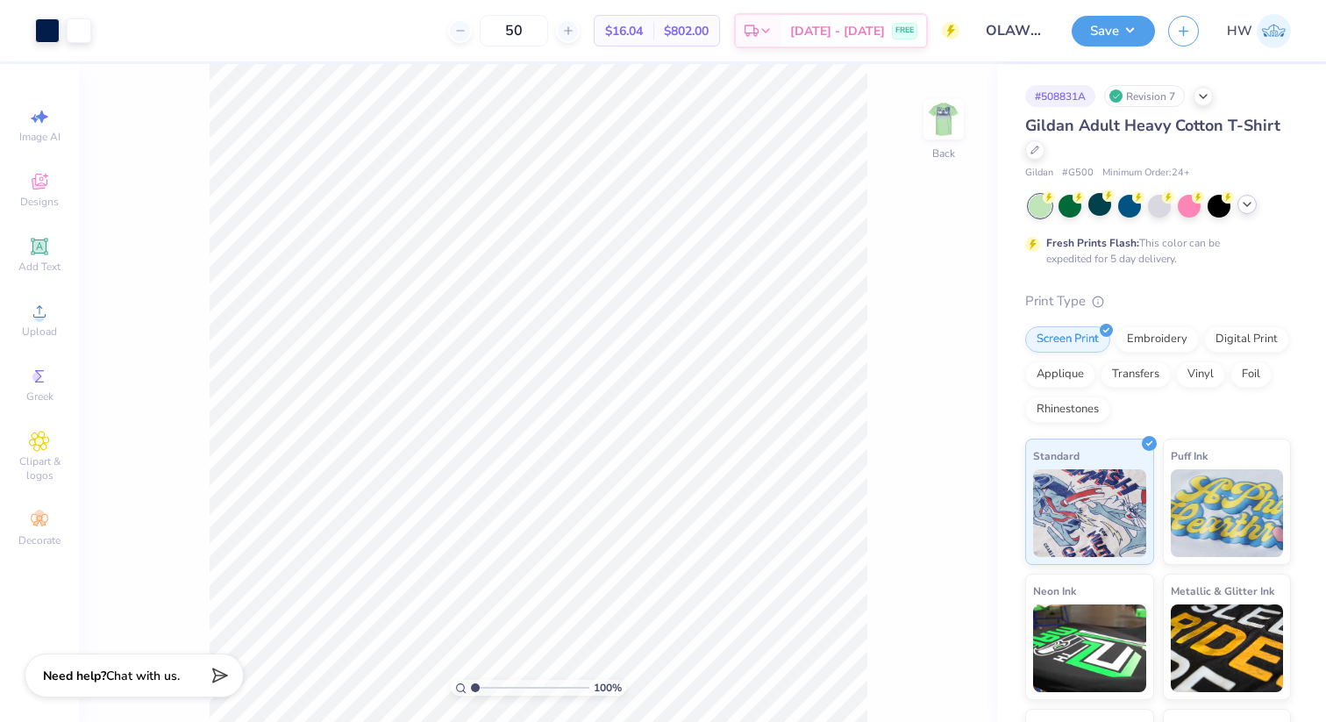
click at [1246, 208] on icon at bounding box center [1247, 204] width 14 height 14
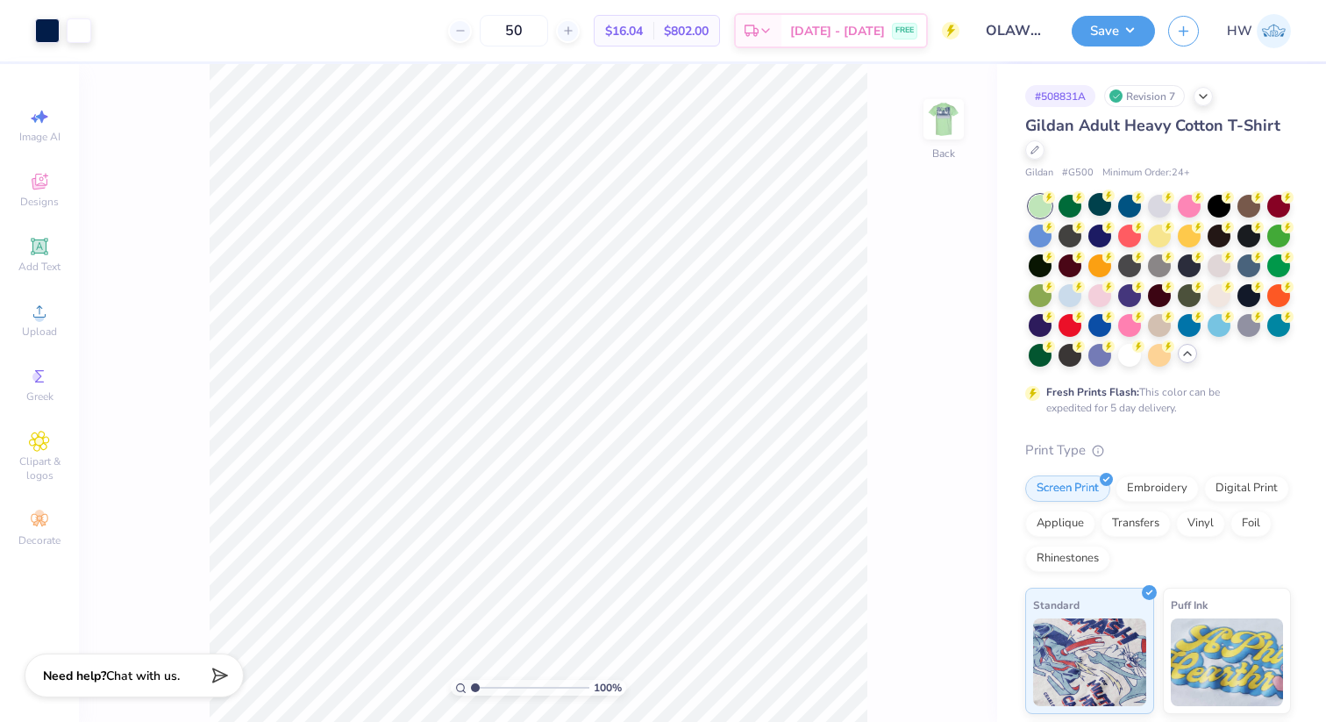
click at [1221, 88] on div "# 508831A Revision 7" at bounding box center [1158, 96] width 266 height 22
click at [1202, 99] on icon at bounding box center [1203, 95] width 14 height 14
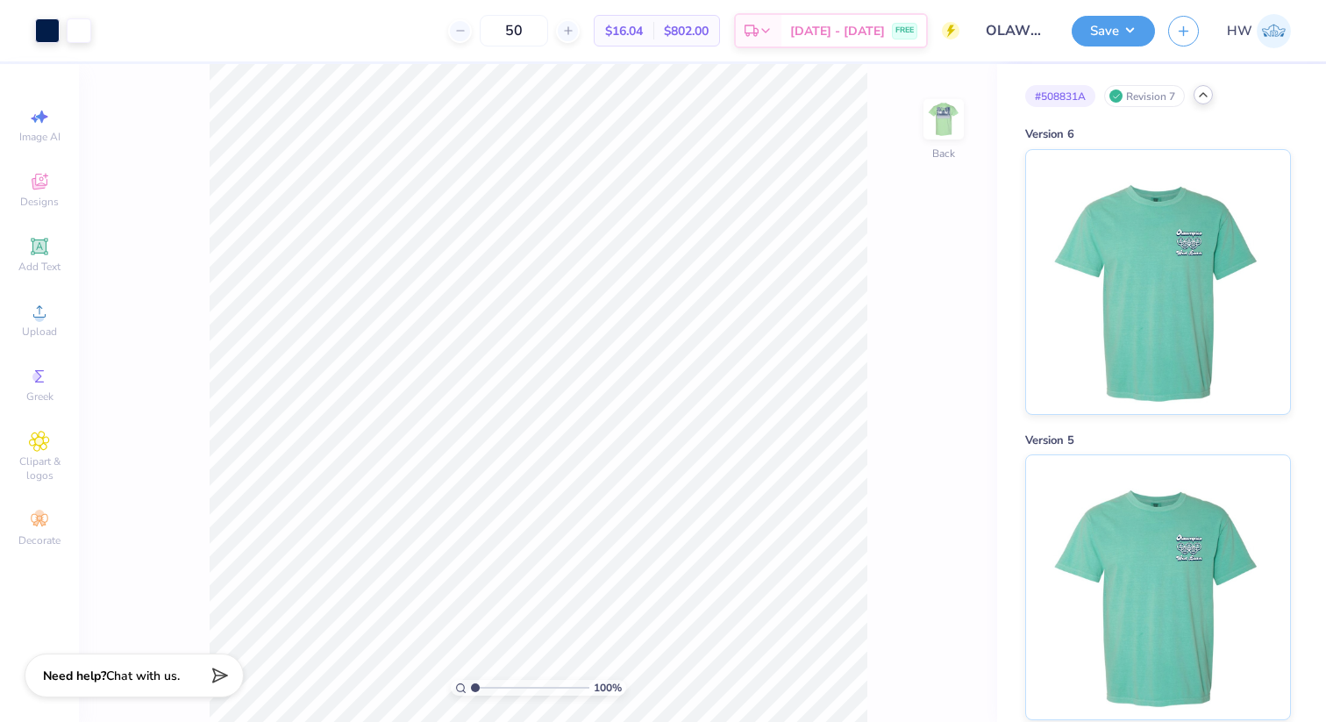
click at [1203, 104] on div "# 508831A Revision 7" at bounding box center [1158, 96] width 266 height 22
click at [1202, 98] on icon at bounding box center [1203, 95] width 14 height 14
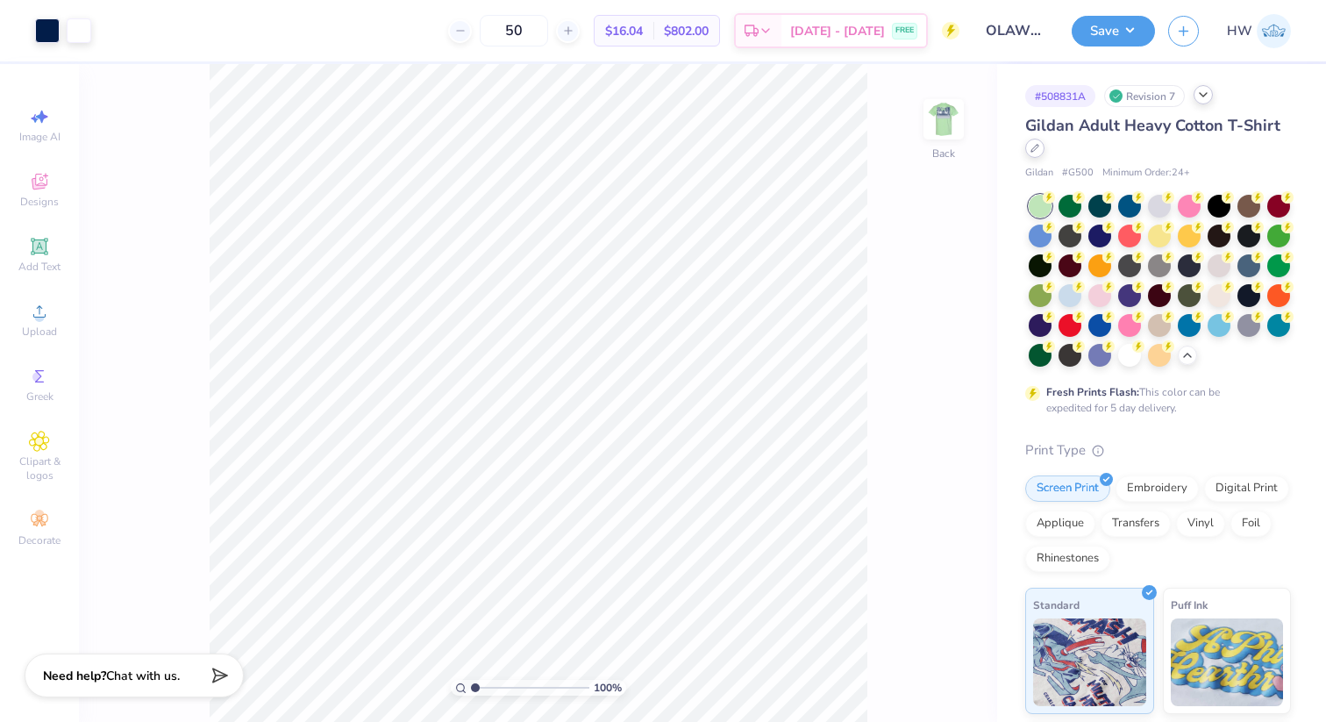
click at [1036, 152] on div at bounding box center [1034, 148] width 19 height 19
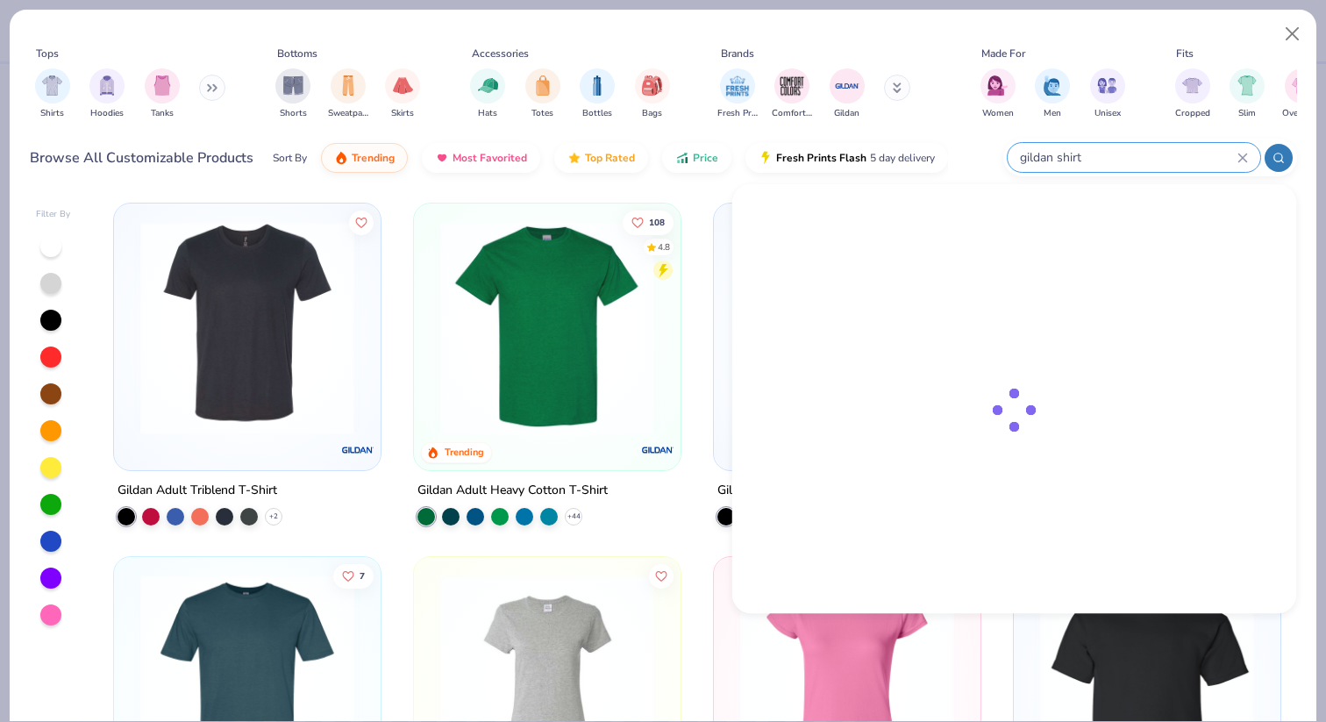
click at [1174, 152] on input "gildan shirt" at bounding box center [1127, 157] width 219 height 20
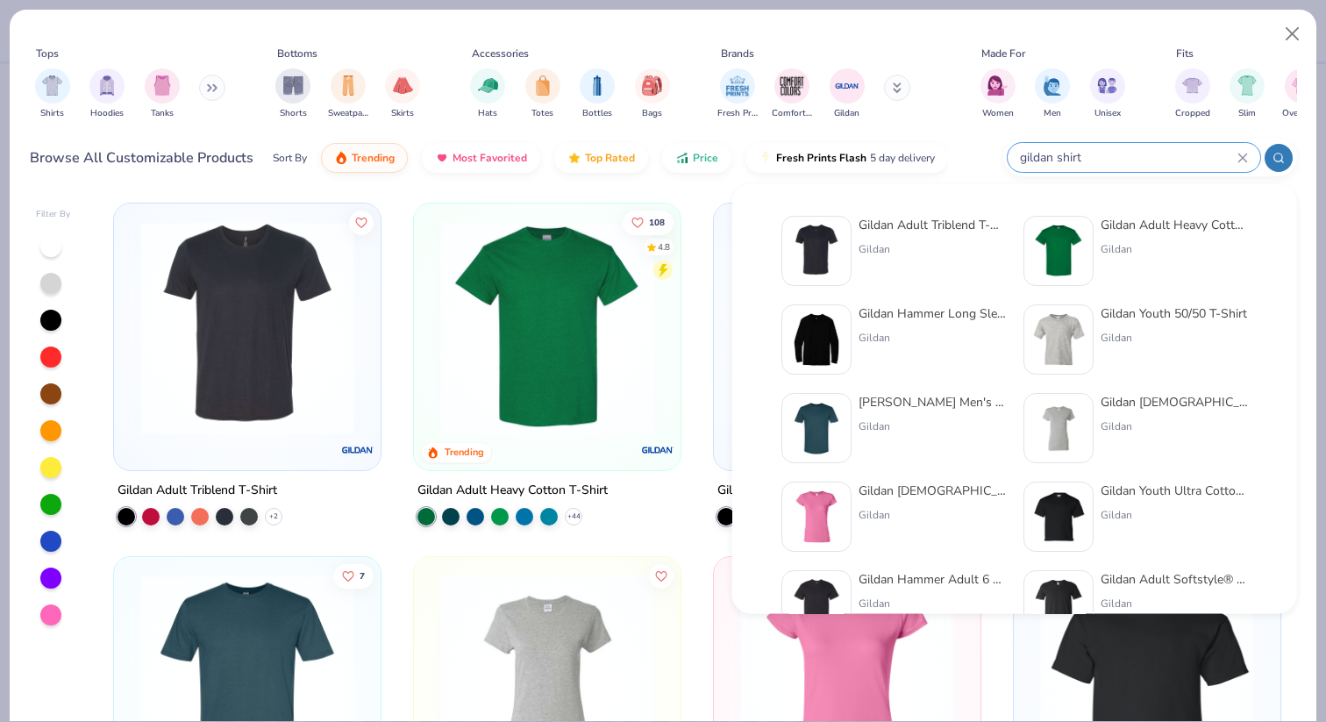
click at [1241, 154] on icon at bounding box center [1243, 158] width 11 height 11
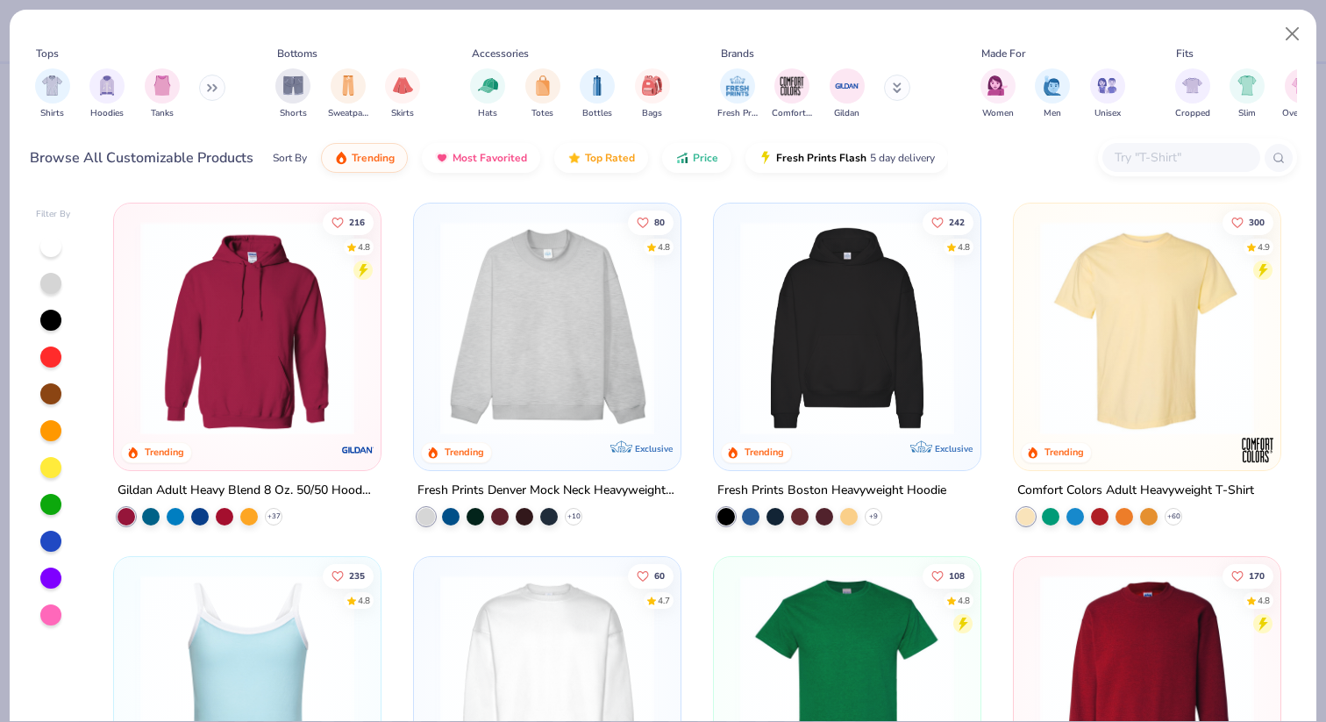
click at [1140, 356] on img at bounding box center [1147, 328] width 232 height 214
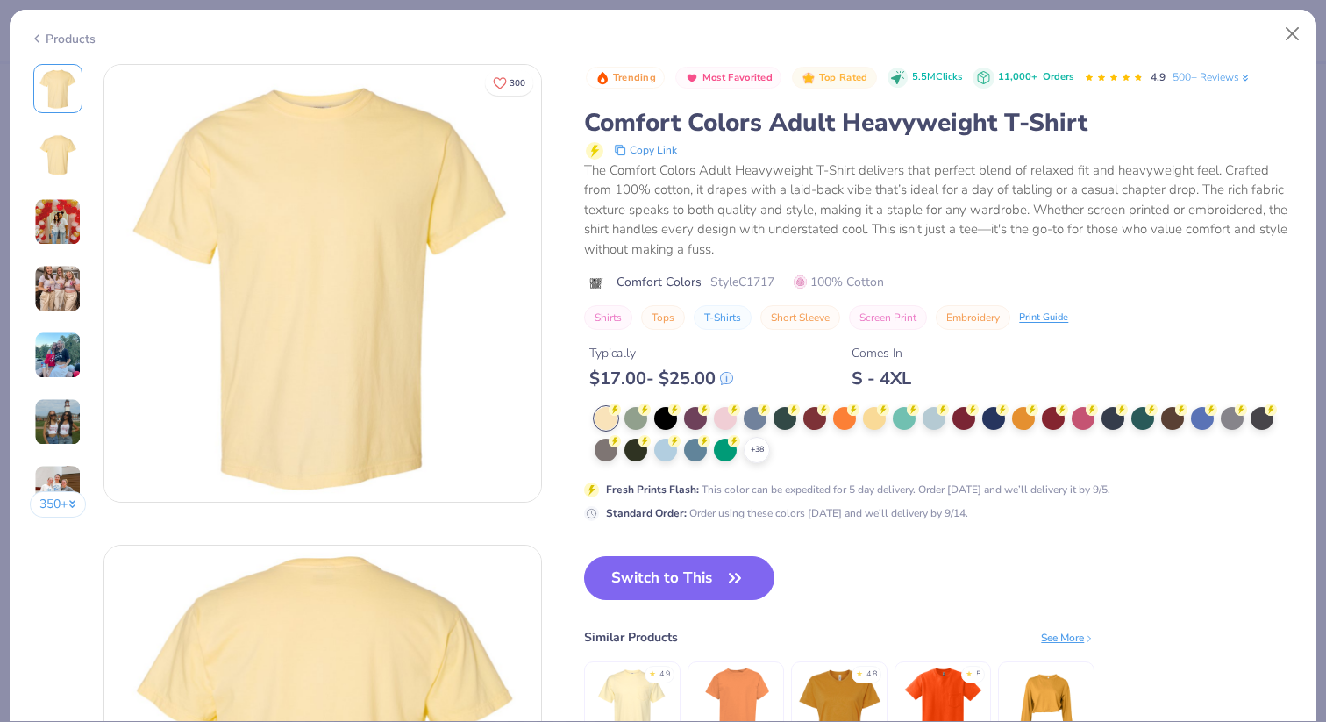
click at [745, 459] on div "+ 38" at bounding box center [940, 435] width 691 height 56
click at [912, 415] on div at bounding box center [904, 416] width 23 height 23
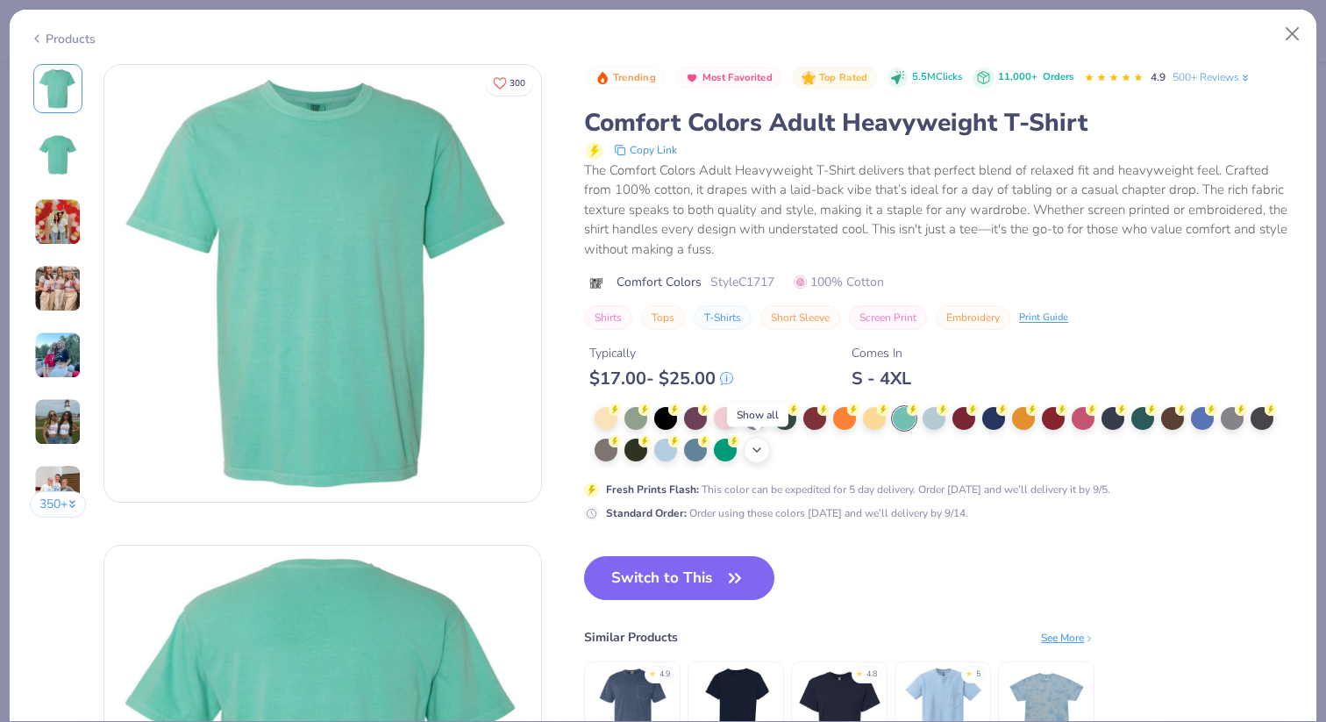
click at [755, 453] on icon at bounding box center [757, 450] width 14 height 14
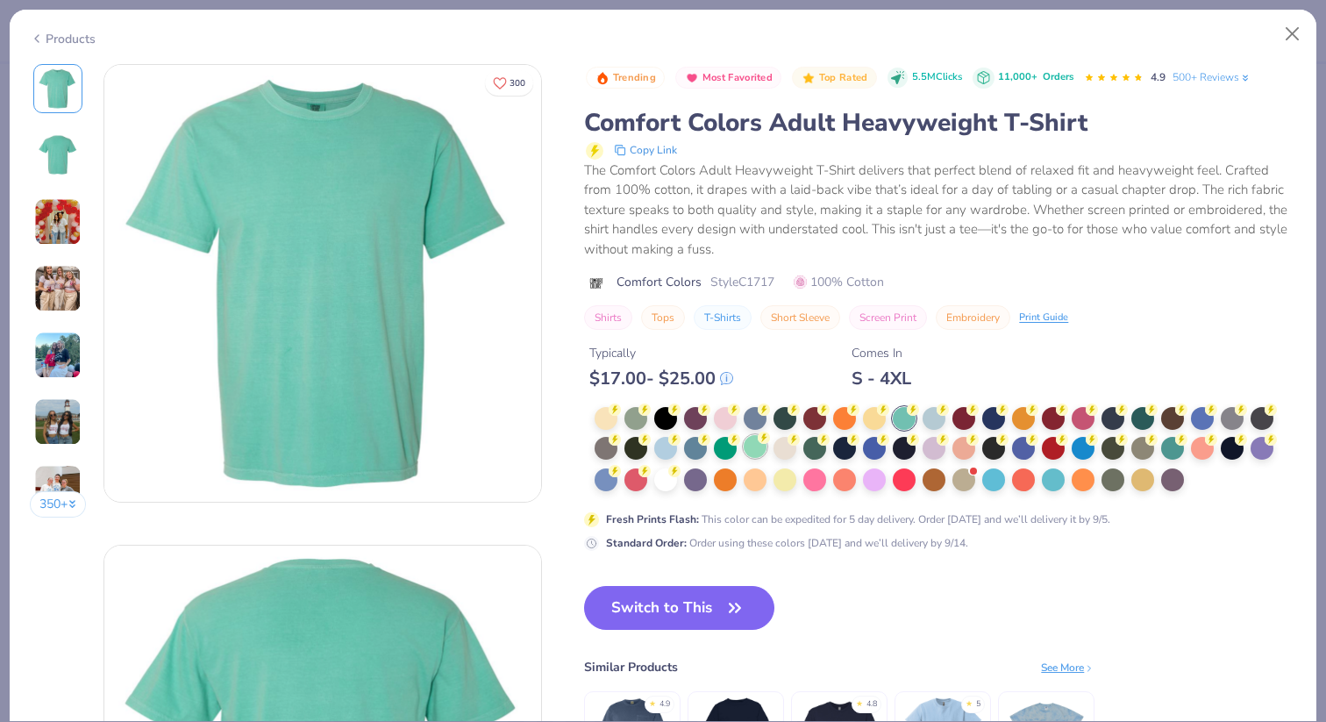
click at [755, 450] on div at bounding box center [755, 446] width 23 height 23
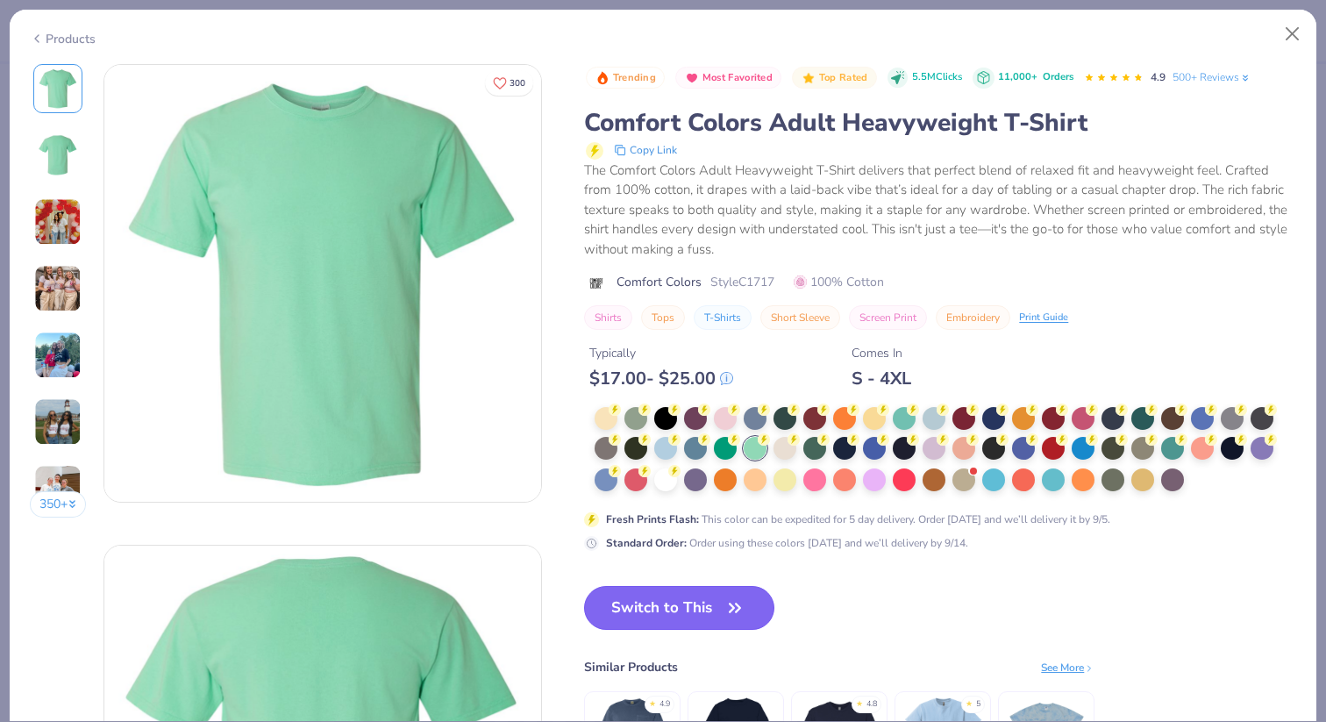
click at [695, 625] on button "Switch to This" at bounding box center [679, 608] width 190 height 44
click at [700, 612] on button "Switch to This" at bounding box center [679, 608] width 190 height 44
